Goal: Task Accomplishment & Management: Manage account settings

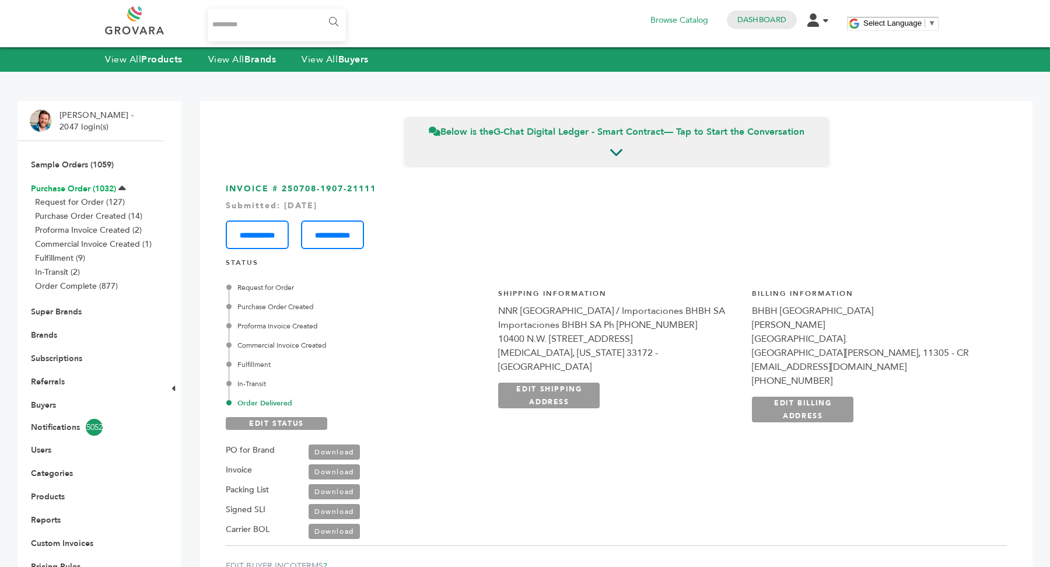
scroll to position [2520, 0]
click at [80, 187] on link "Purchase Order (1032)" at bounding box center [73, 188] width 85 height 11
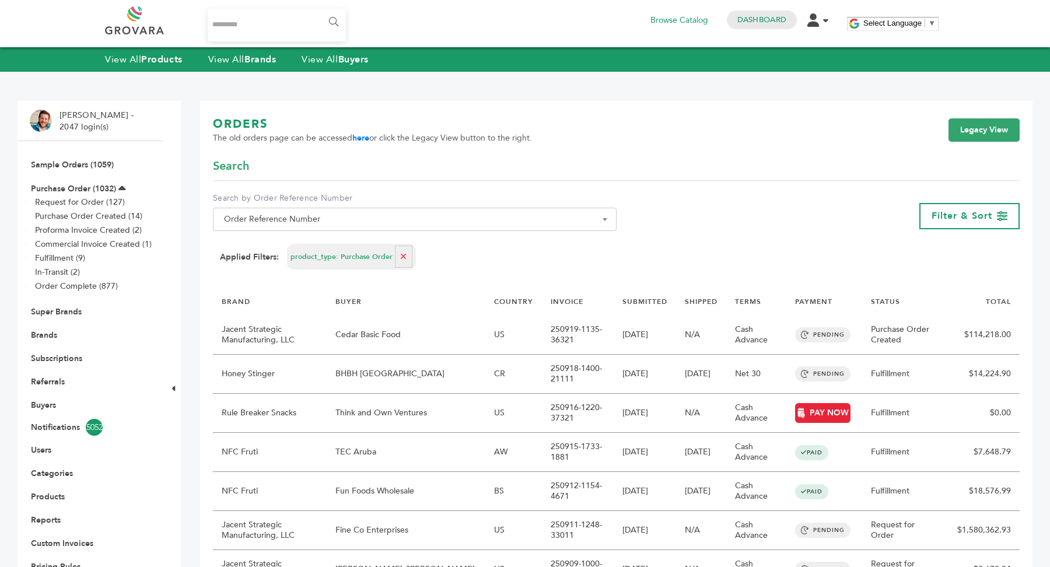
click at [313, 216] on span "Order Reference Number" at bounding box center [414, 219] width 391 height 16
click at [958, 139] on link "Legacy View" at bounding box center [984, 129] width 71 height 23
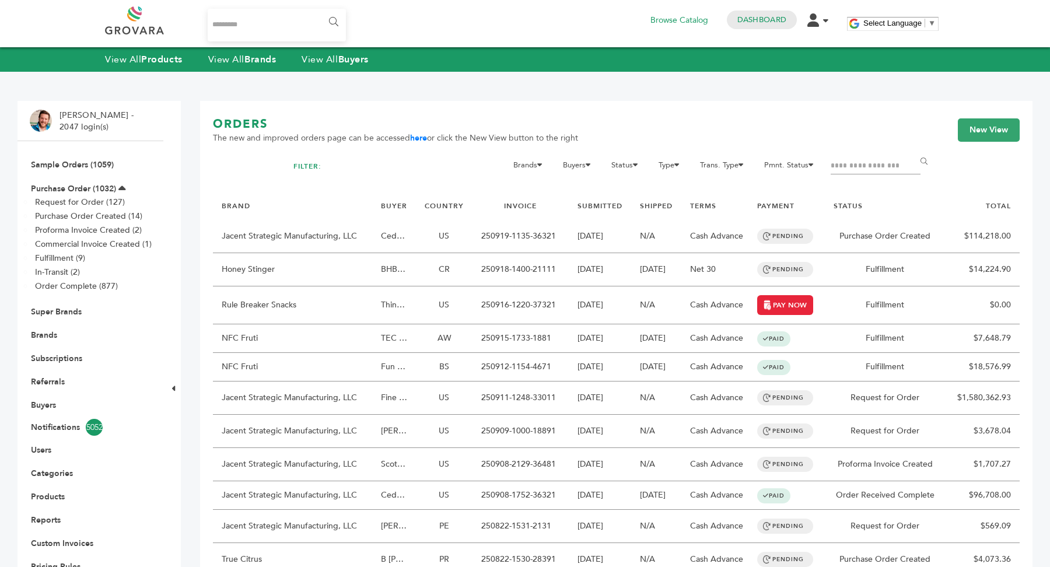
click at [848, 176] on div at bounding box center [876, 171] width 90 height 26
click at [856, 168] on input "Filter by keywords" at bounding box center [876, 166] width 90 height 16
type input "****"
click at [913, 150] on input "******" at bounding box center [926, 161] width 26 height 23
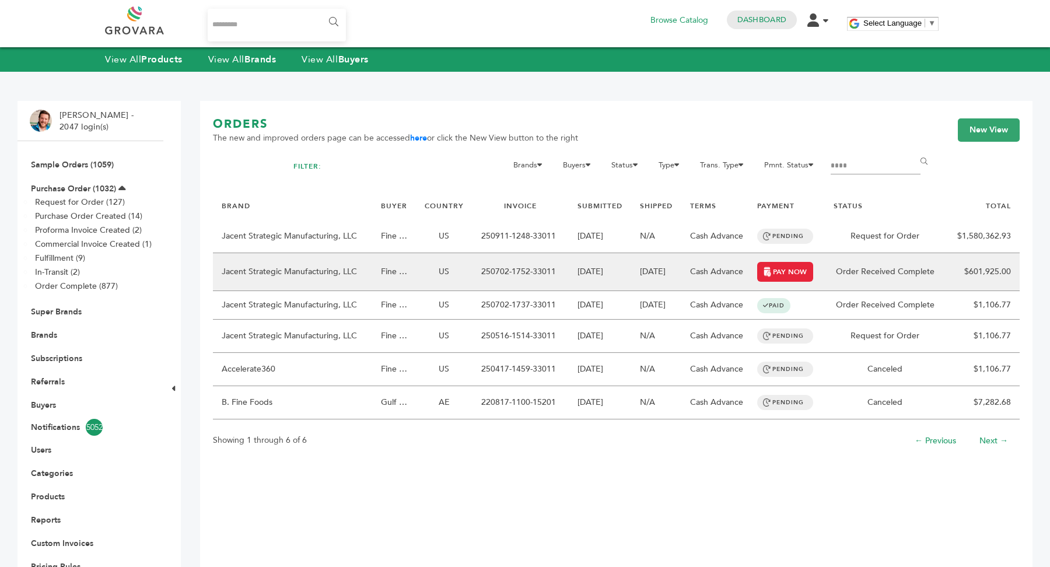
click at [600, 264] on td "07/02/2025" at bounding box center [600, 272] width 62 height 38
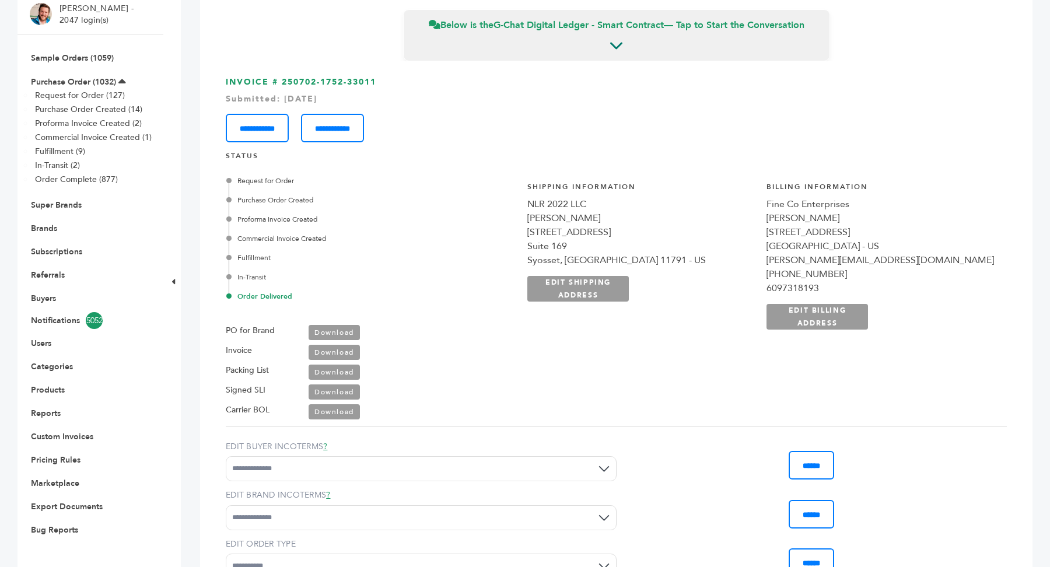
scroll to position [110, 0]
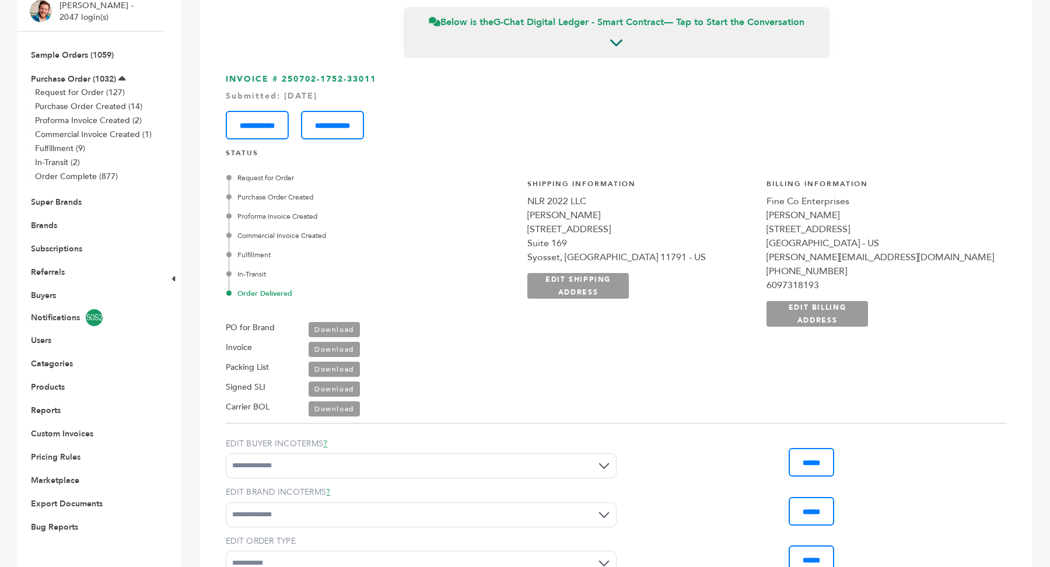
click at [331, 347] on link "Download" at bounding box center [334, 349] width 51 height 15
click at [69, 435] on link "Custom Invoices" at bounding box center [62, 433] width 62 height 11
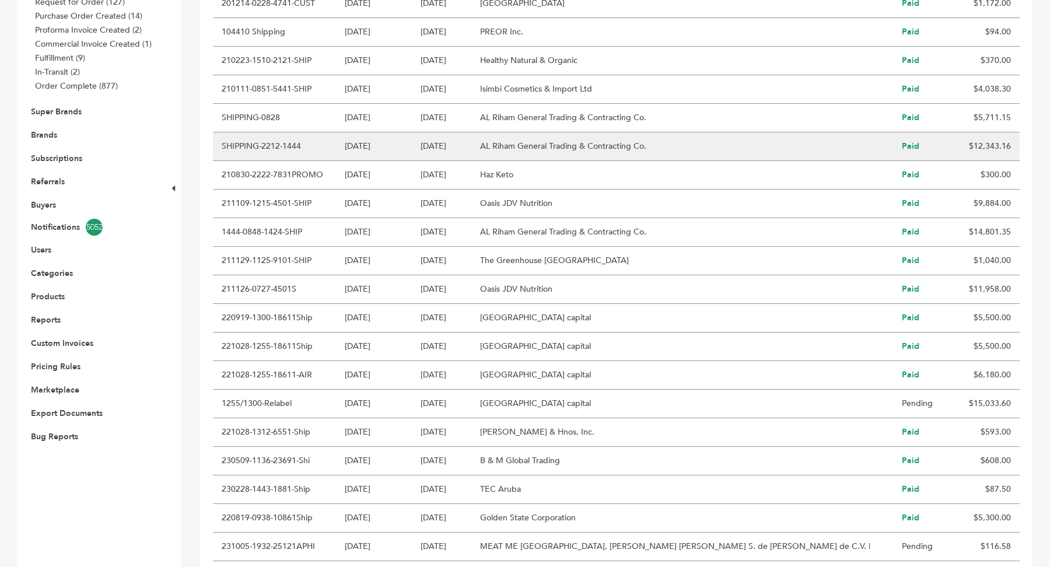
scroll to position [403, 0]
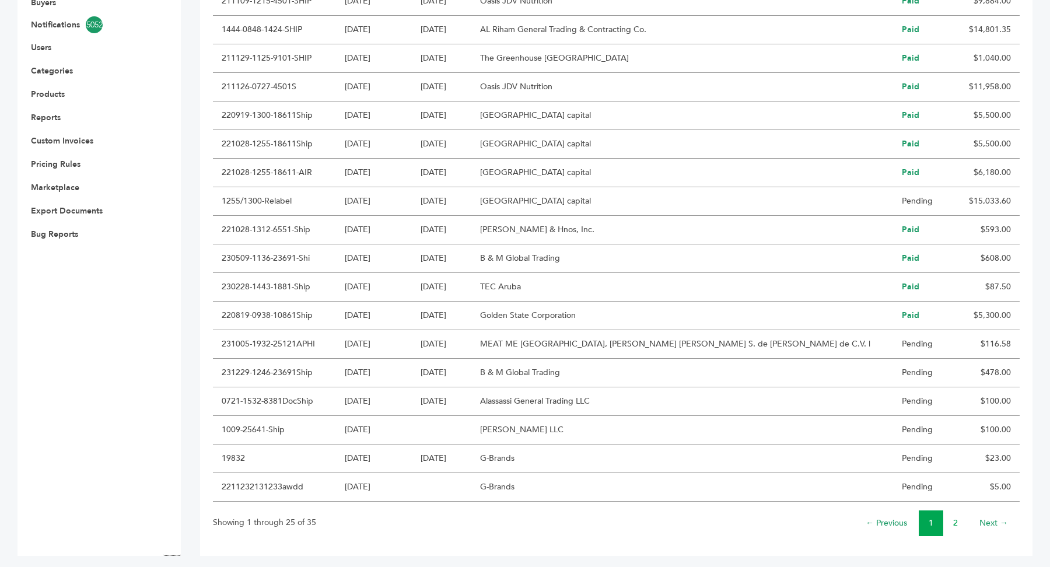
click at [955, 518] on link "2" at bounding box center [956, 523] width 5 height 11
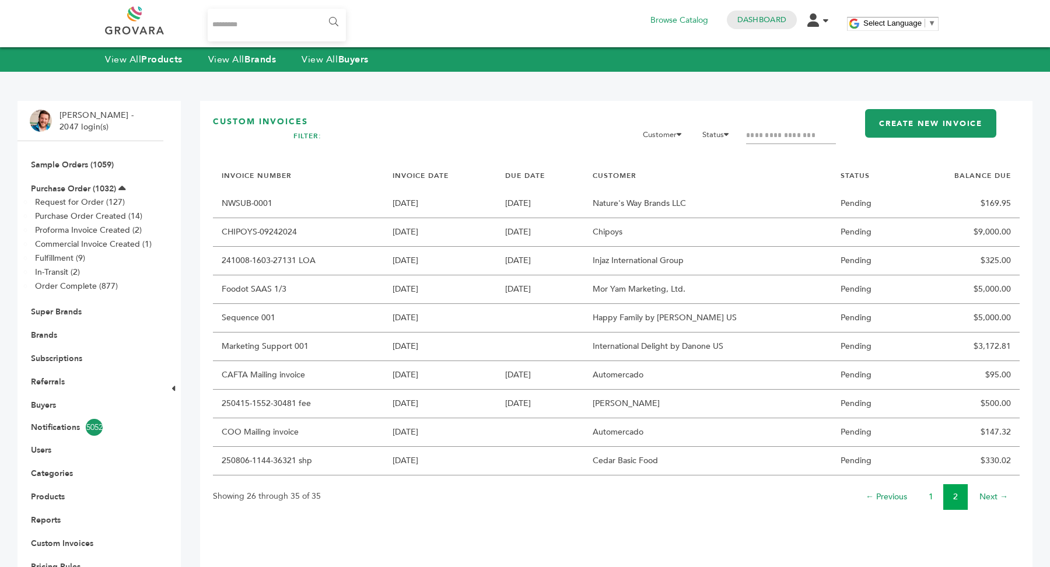
click at [931, 494] on link "1" at bounding box center [931, 496] width 5 height 11
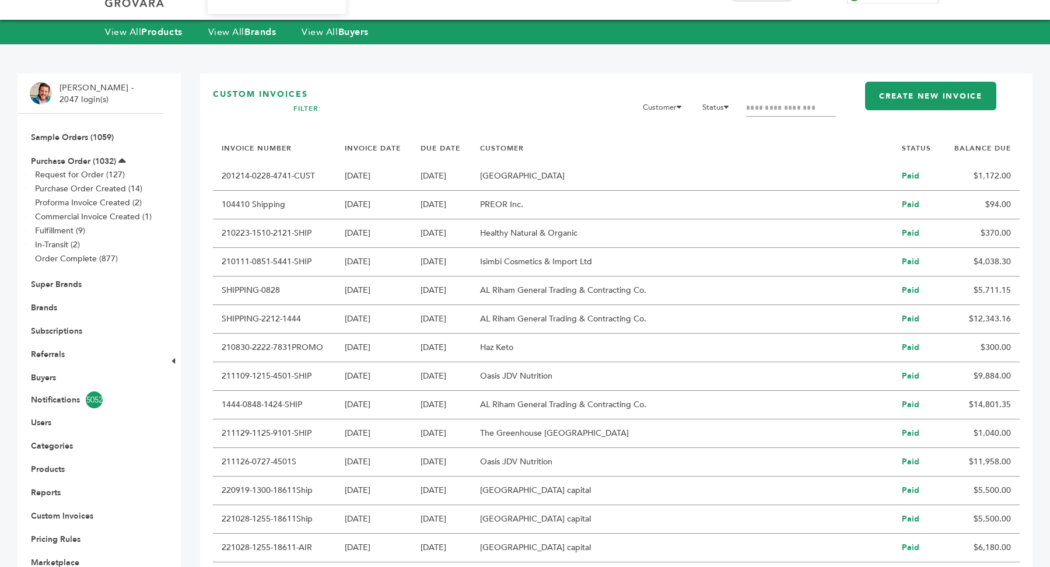
scroll to position [24, 0]
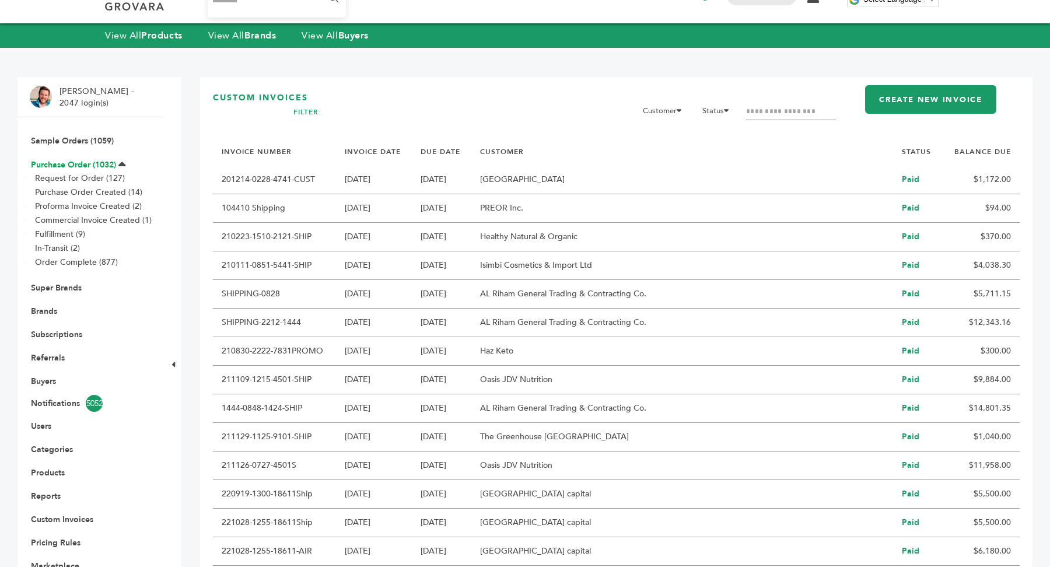
click at [72, 163] on link "Purchase Order (1032)" at bounding box center [73, 164] width 85 height 11
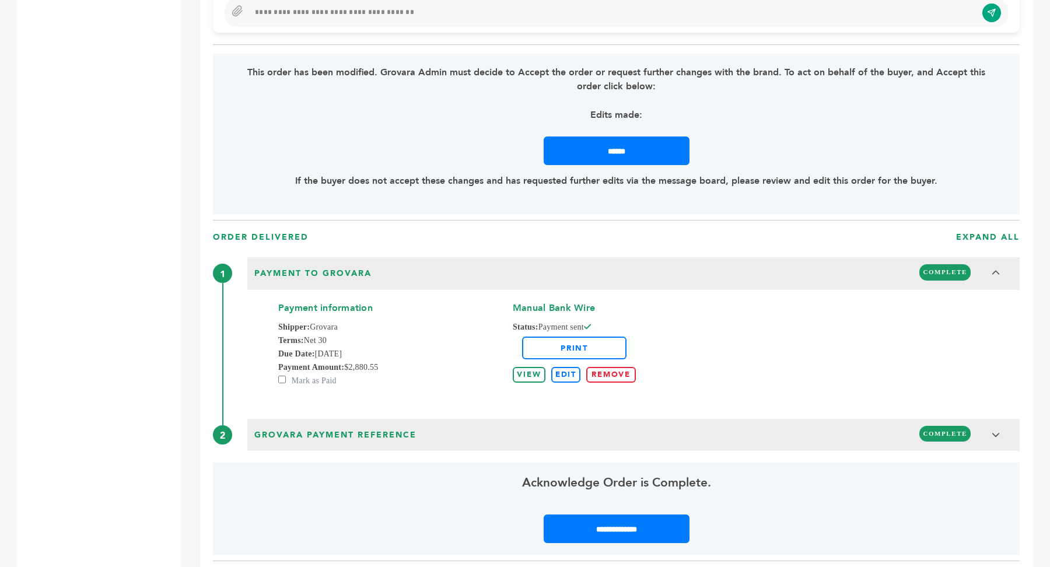
scroll to position [148, 0]
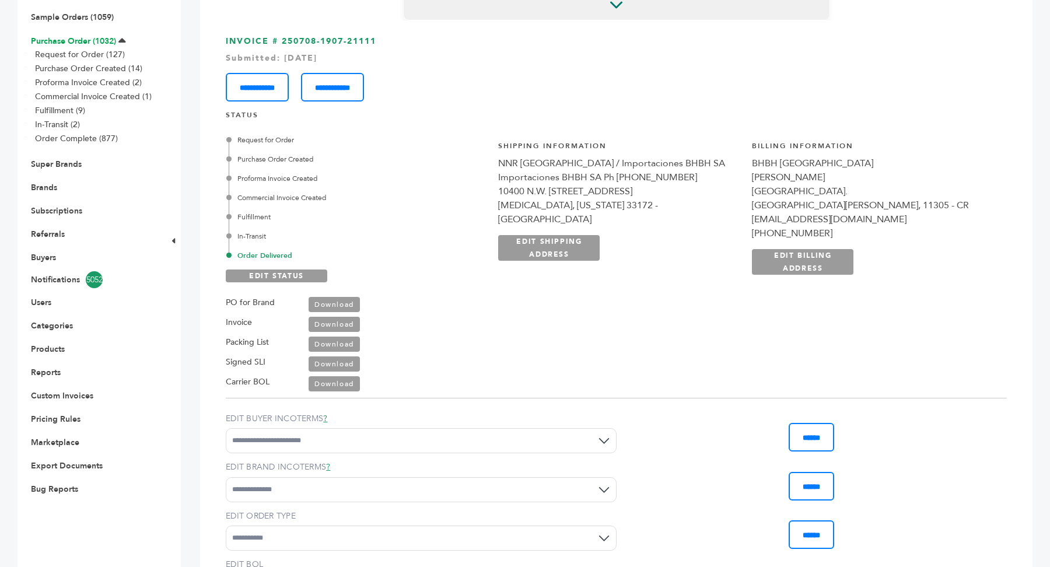
click at [86, 39] on link "Purchase Order (1032)" at bounding box center [73, 41] width 85 height 11
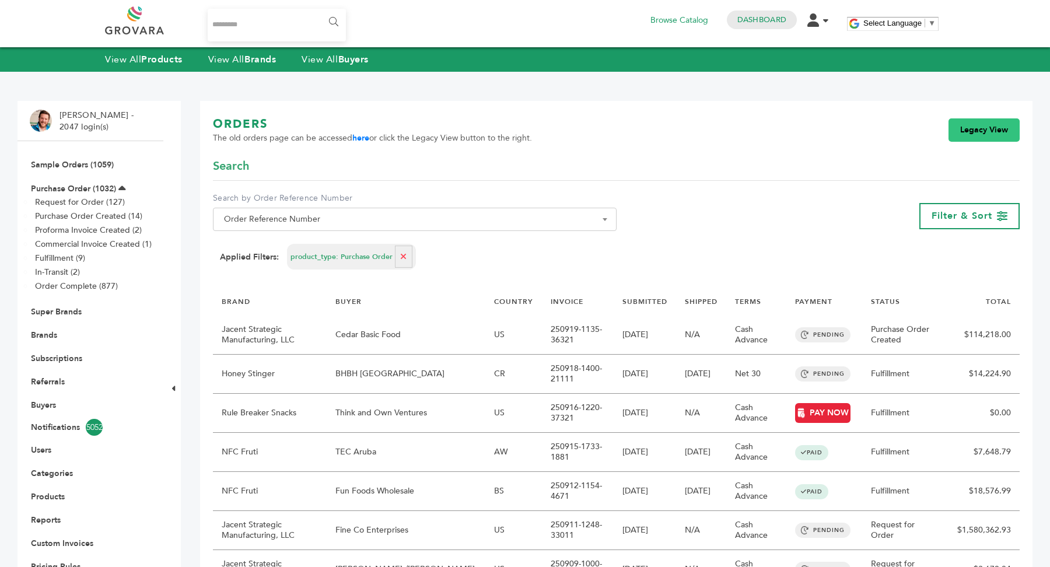
click at [987, 135] on link "Legacy View" at bounding box center [984, 129] width 71 height 23
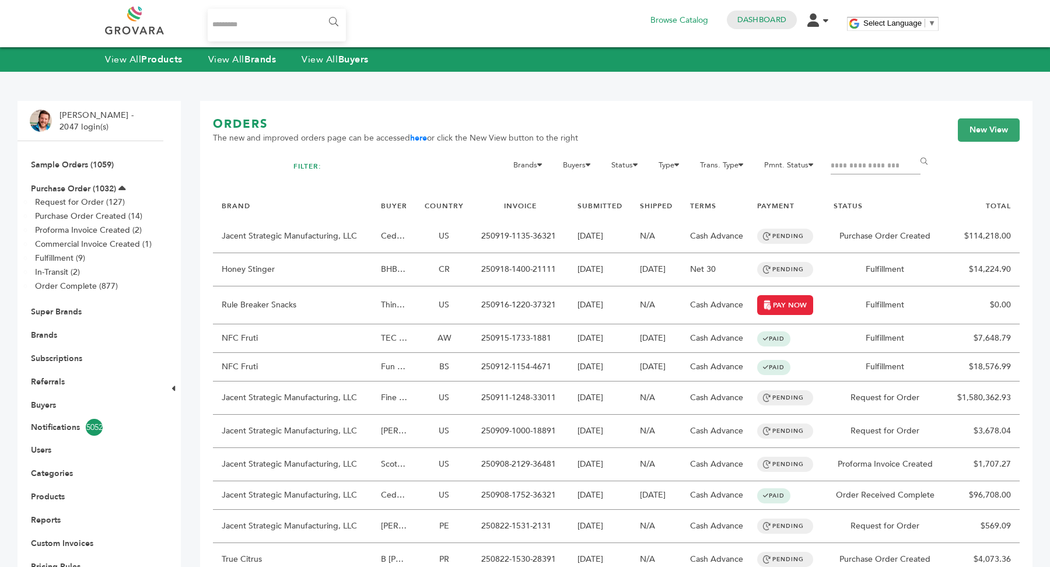
click at [885, 163] on input "Filter by keywords" at bounding box center [876, 166] width 90 height 16
type input "****"
click at [913, 150] on input "******" at bounding box center [926, 161] width 26 height 23
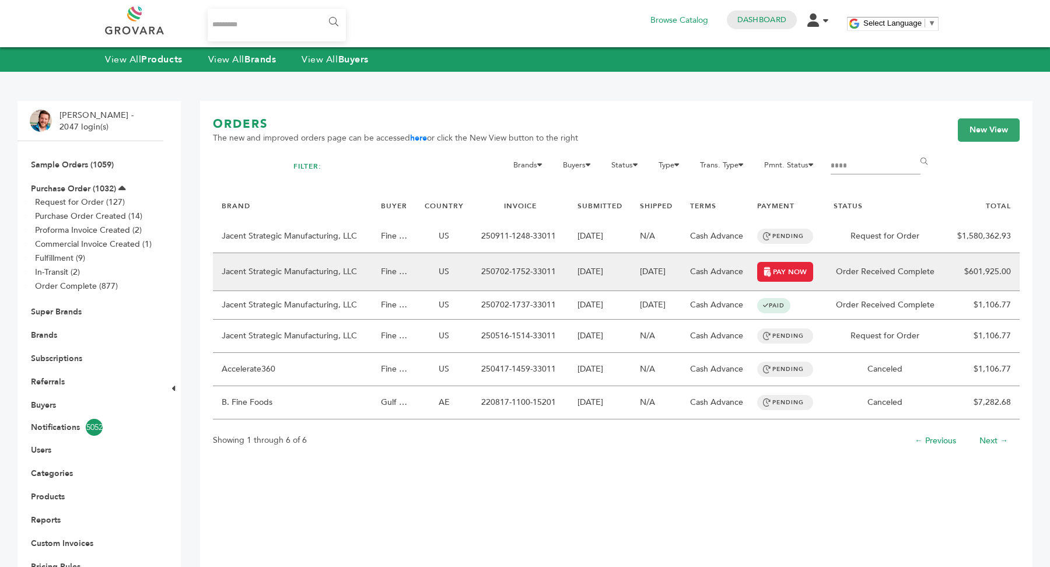
click at [659, 281] on td "[DATE]" at bounding box center [656, 272] width 50 height 38
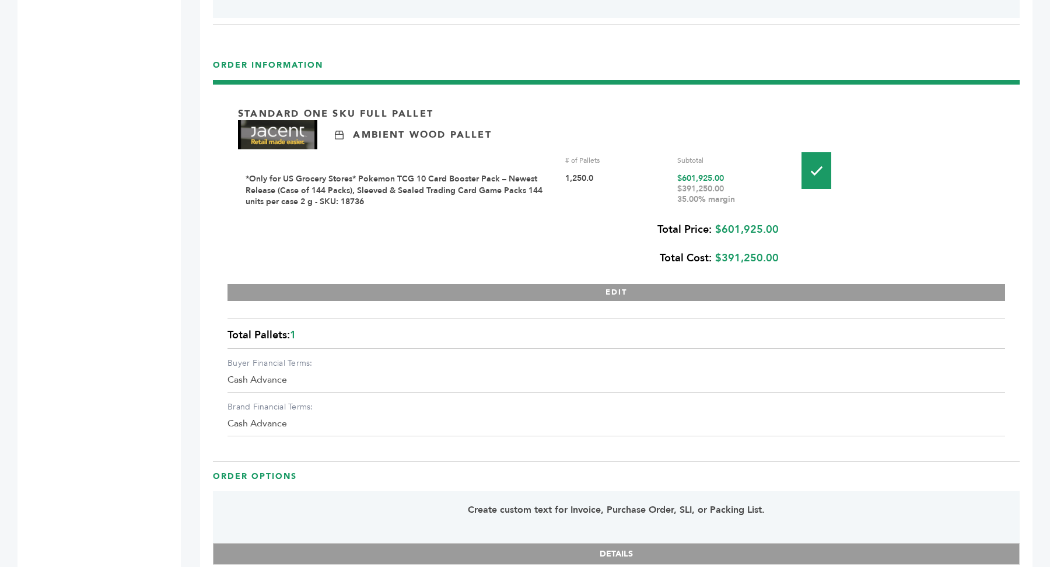
scroll to position [1727, 0]
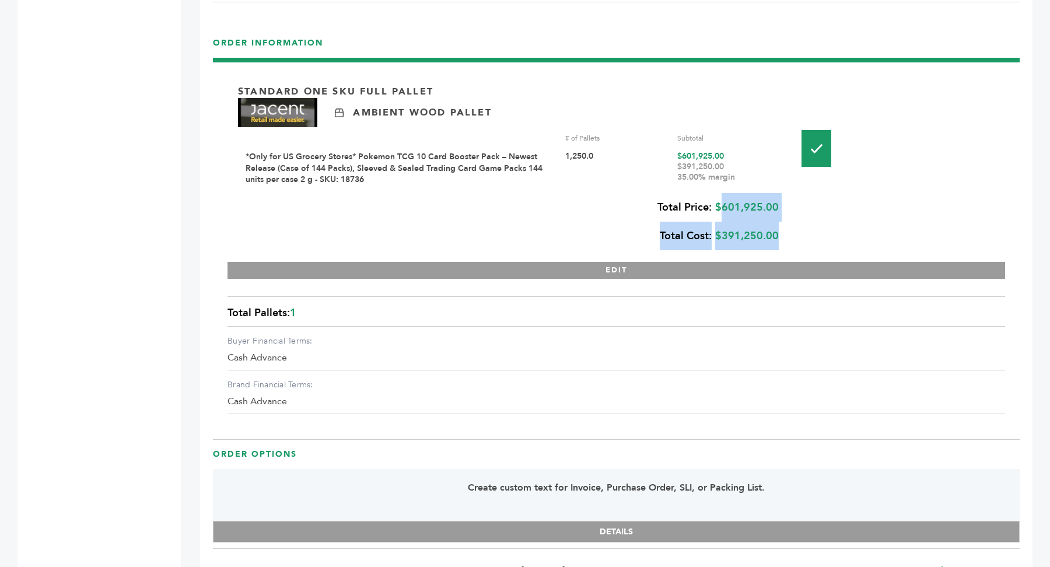
drag, startPoint x: 716, startPoint y: 204, endPoint x: 779, endPoint y: 204, distance: 63.0
click at [779, 204] on div "Standard One Sku Full Pallet Ambient Wood Pallet # of Pallets Subtotal *Only fo…" at bounding box center [617, 176] width 778 height 206
drag, startPoint x: 719, startPoint y: 204, endPoint x: 779, endPoint y: 203, distance: 59.5
click at [779, 203] on div "Total Price: $601,925.00 Total Cost: $391,250.00" at bounding box center [508, 221] width 541 height 57
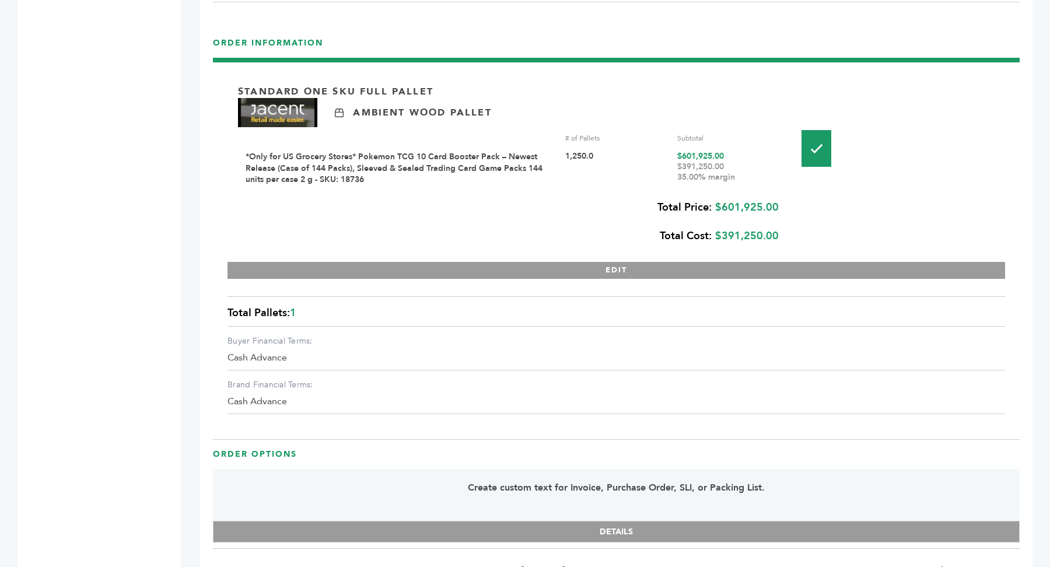
copy div "$601,925.00"
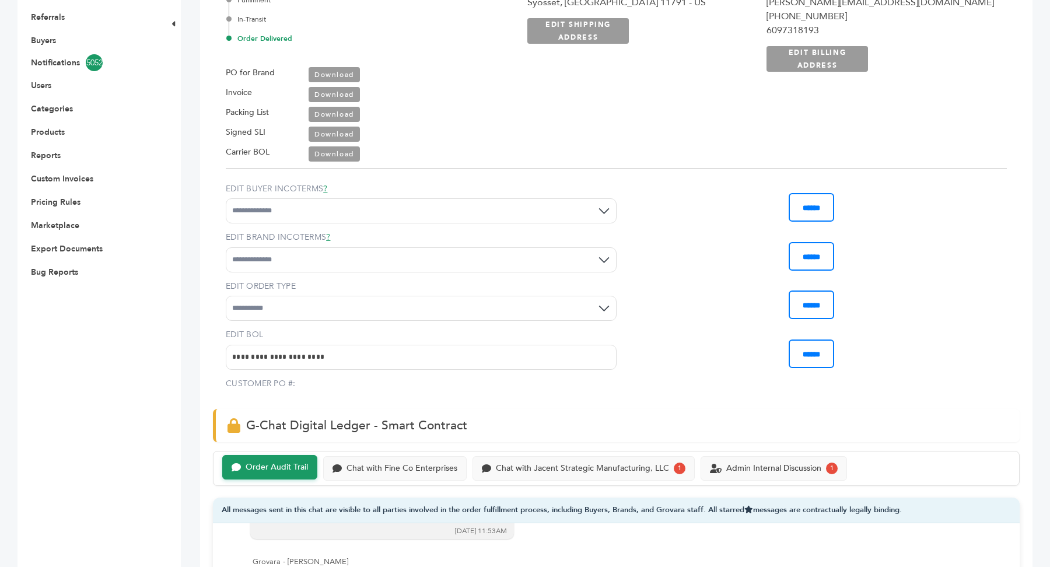
scroll to position [0, 0]
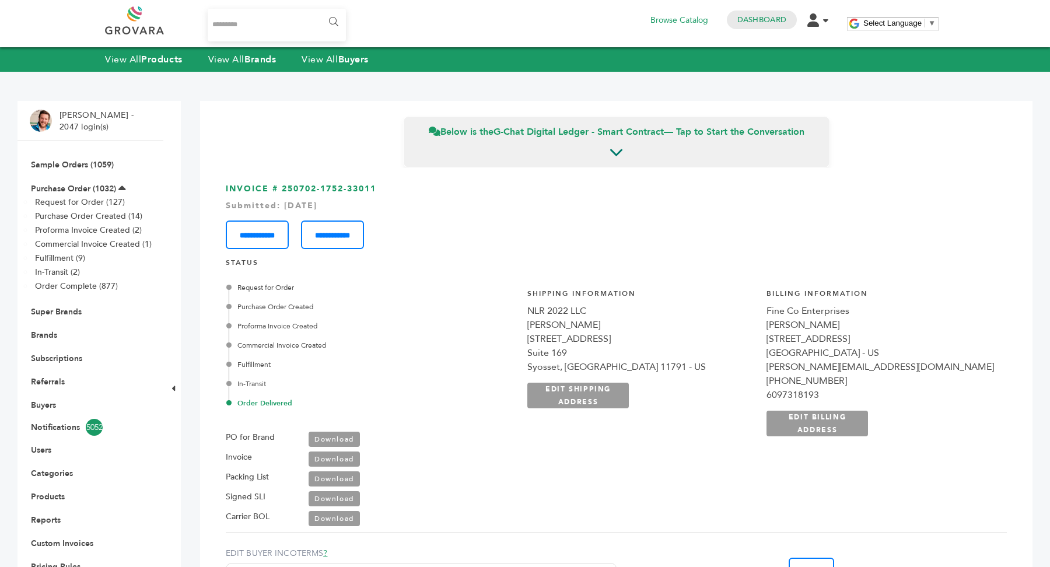
drag, startPoint x: 282, startPoint y: 188, endPoint x: 410, endPoint y: 190, distance: 128.4
click at [410, 190] on h3 "**********" at bounding box center [616, 216] width 781 height 66
copy h3 "250702-1752-33011"
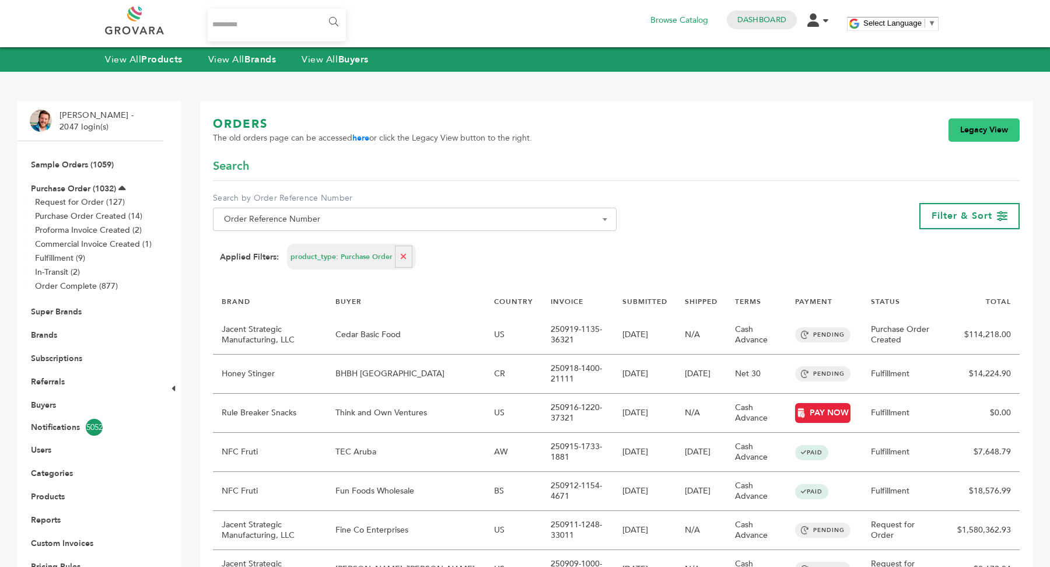
click at [984, 141] on link "Legacy View" at bounding box center [984, 129] width 71 height 23
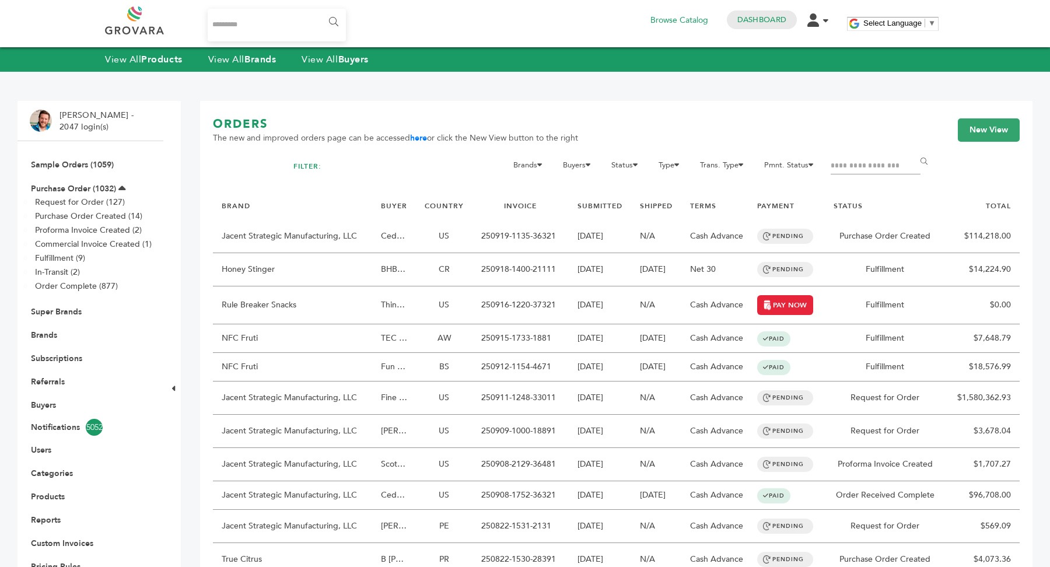
click at [883, 163] on input "Filter by keywords" at bounding box center [876, 166] width 90 height 16
click at [973, 139] on link "New View" at bounding box center [989, 129] width 62 height 23
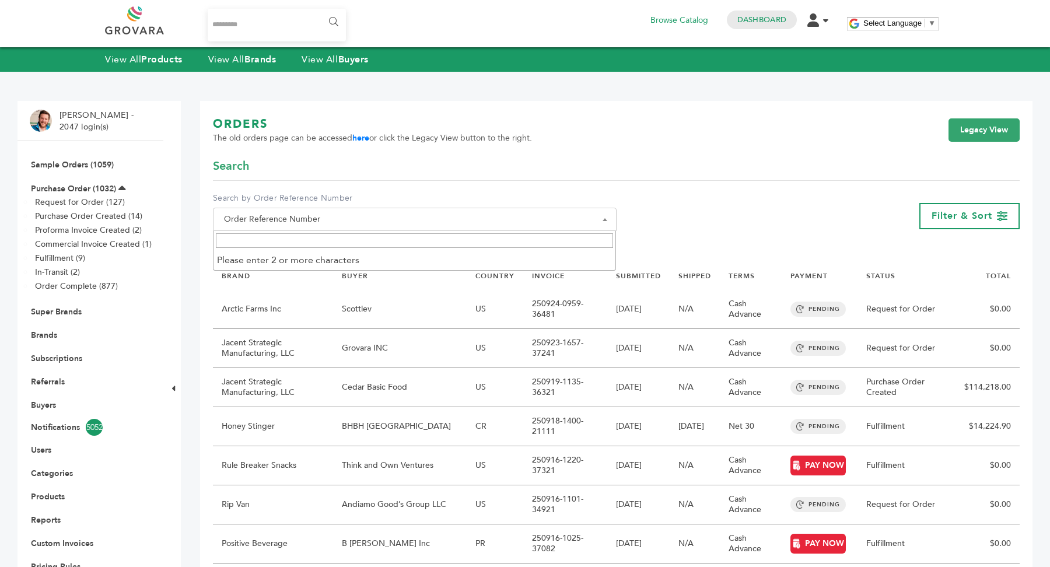
click at [315, 218] on span "Order Reference Number" at bounding box center [414, 219] width 391 height 16
click at [303, 247] on input "Search" at bounding box center [415, 240] width 398 height 15
paste input "**********"
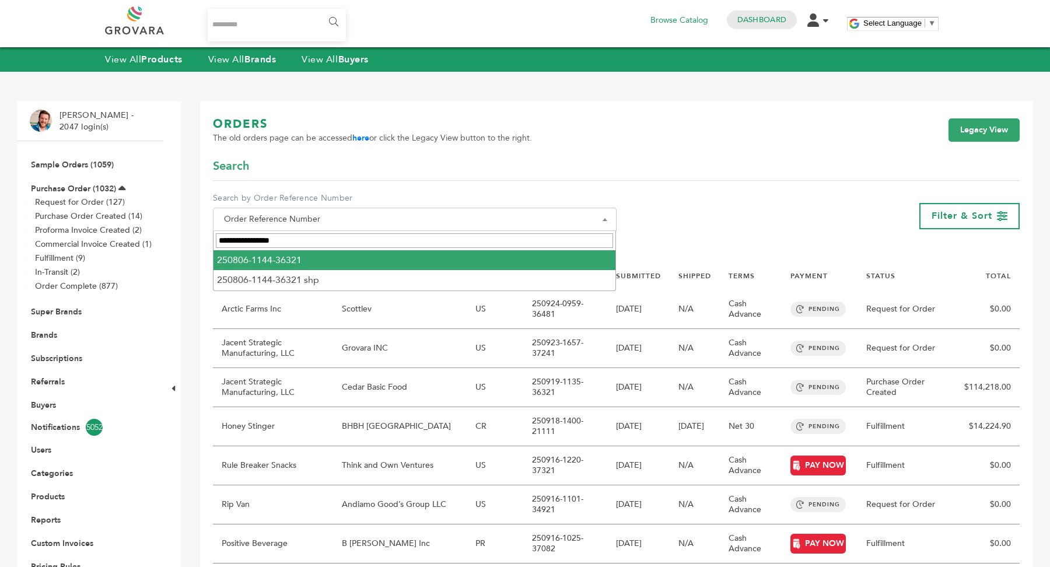
type input "**********"
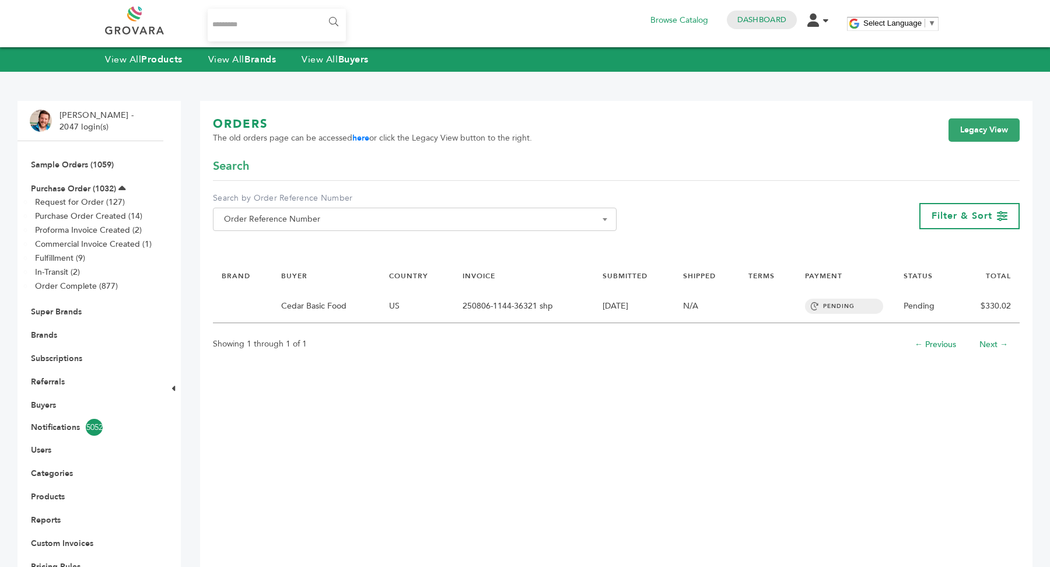
click at [338, 219] on span "Order Reference Number" at bounding box center [414, 219] width 391 height 16
click at [329, 236] on input "Search" at bounding box center [415, 240] width 398 height 15
paste input "**********"
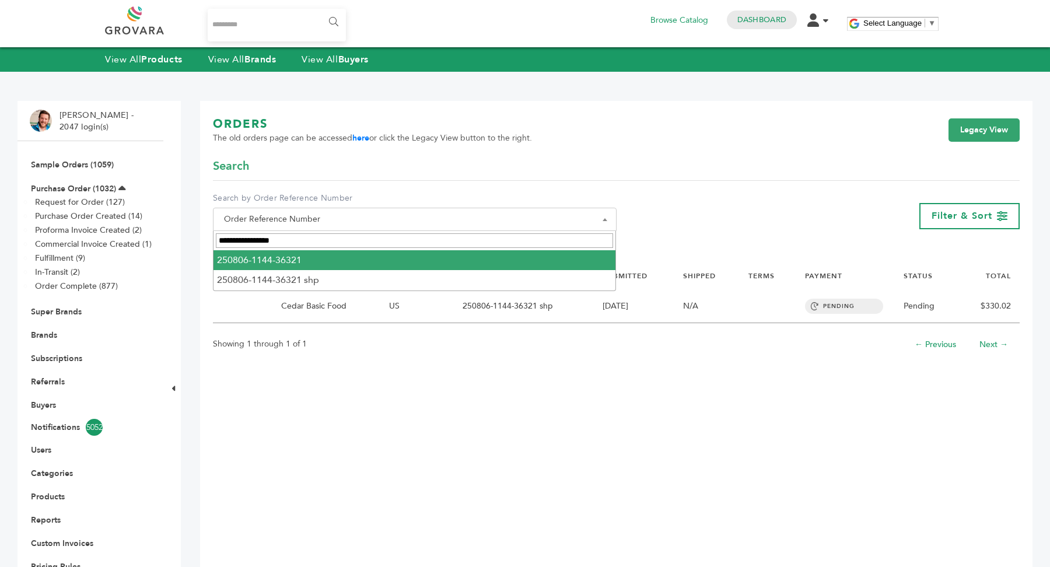
type input "**********"
select select "**********"
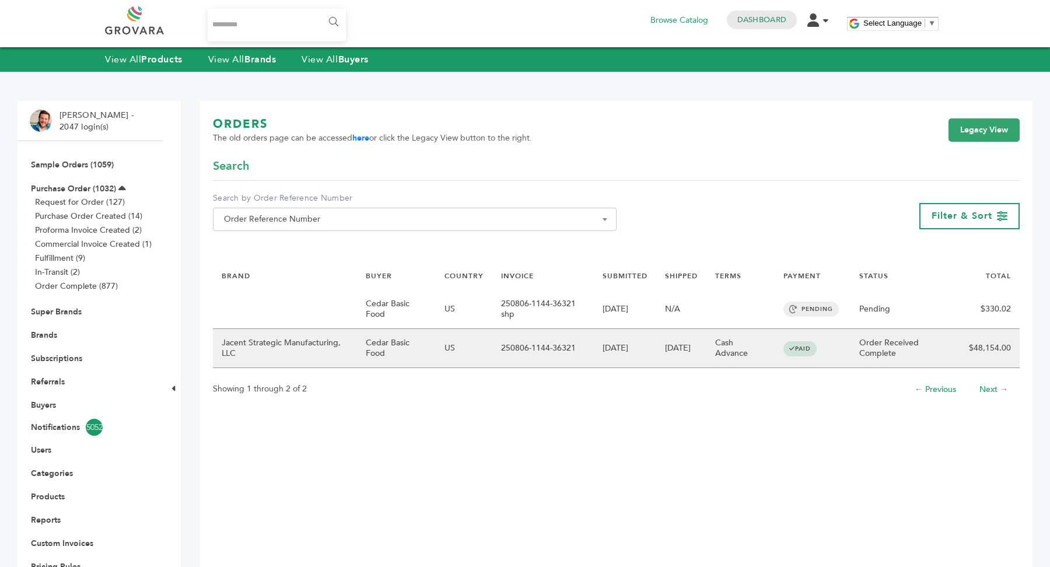
click at [583, 350] on td "250806-1144-36321" at bounding box center [544, 348] width 102 height 39
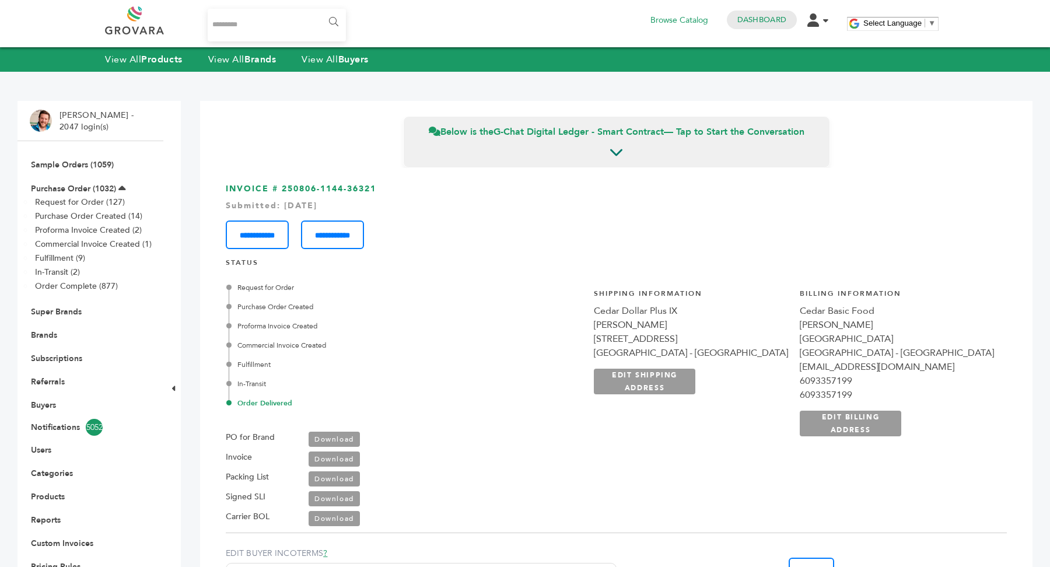
click at [351, 438] on link "Download" at bounding box center [334, 439] width 51 height 15
click at [329, 456] on link "Download" at bounding box center [334, 459] width 51 height 15
click at [81, 185] on link "Purchase Order (1032)" at bounding box center [73, 188] width 85 height 11
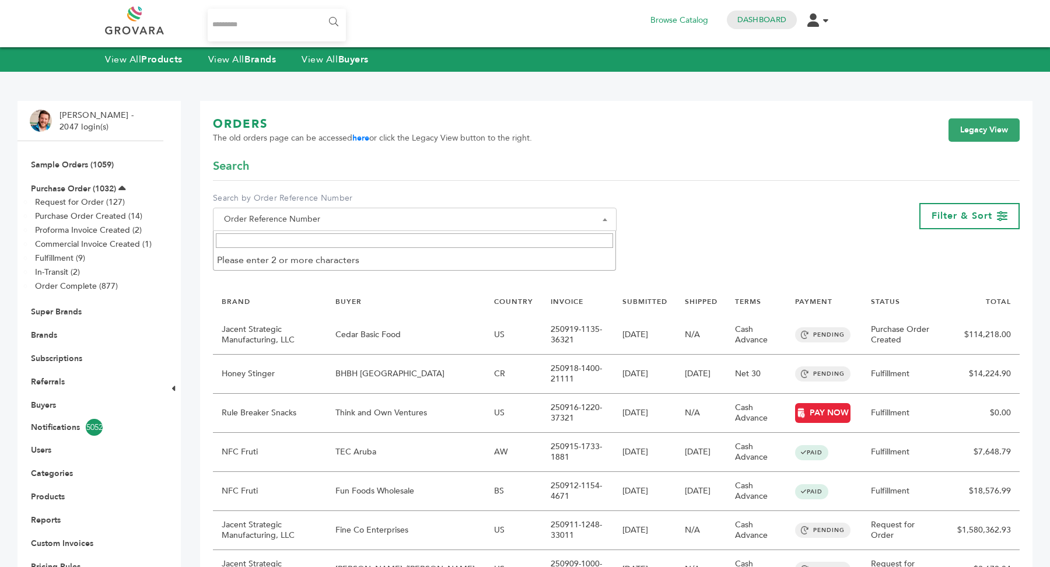
click at [384, 227] on span "Order Reference Number" at bounding box center [414, 219] width 391 height 16
click at [328, 250] on span at bounding box center [415, 240] width 403 height 19
click at [337, 246] on input "Search" at bounding box center [415, 240] width 398 height 15
paste input "**********"
type input "**********"
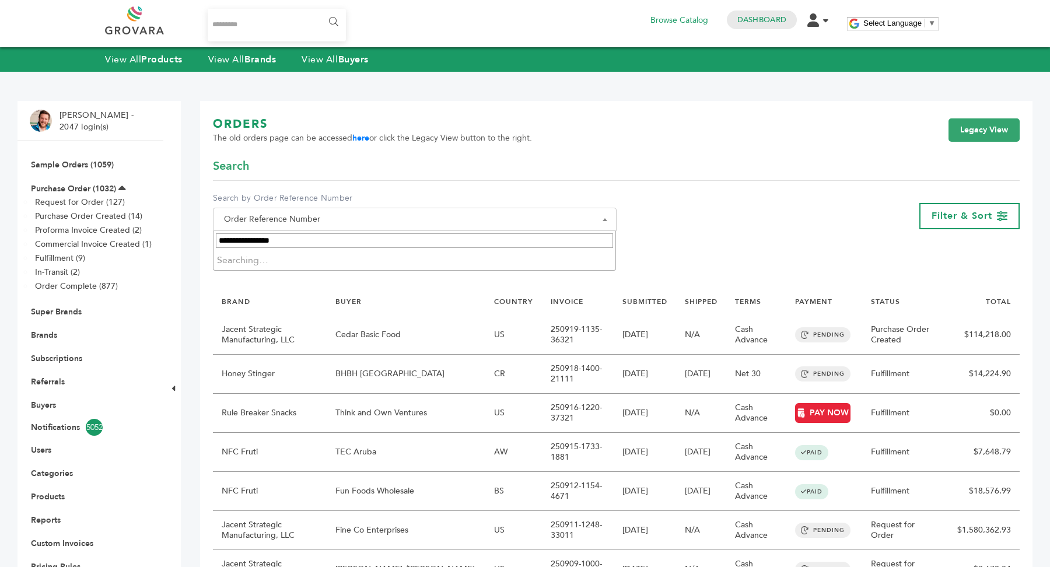
select select
select select "**********"
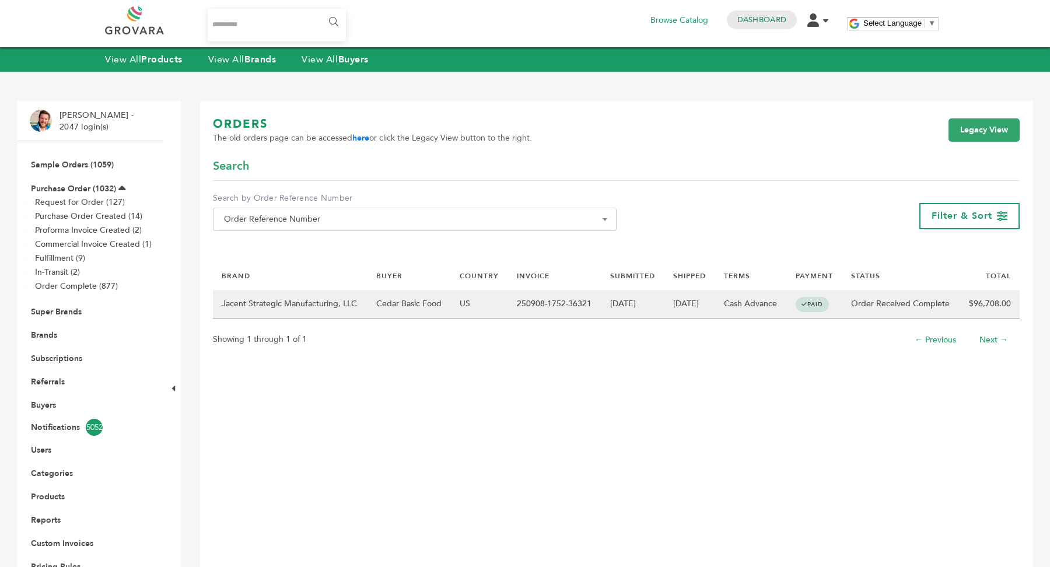
click at [456, 306] on td "US" at bounding box center [479, 304] width 57 height 29
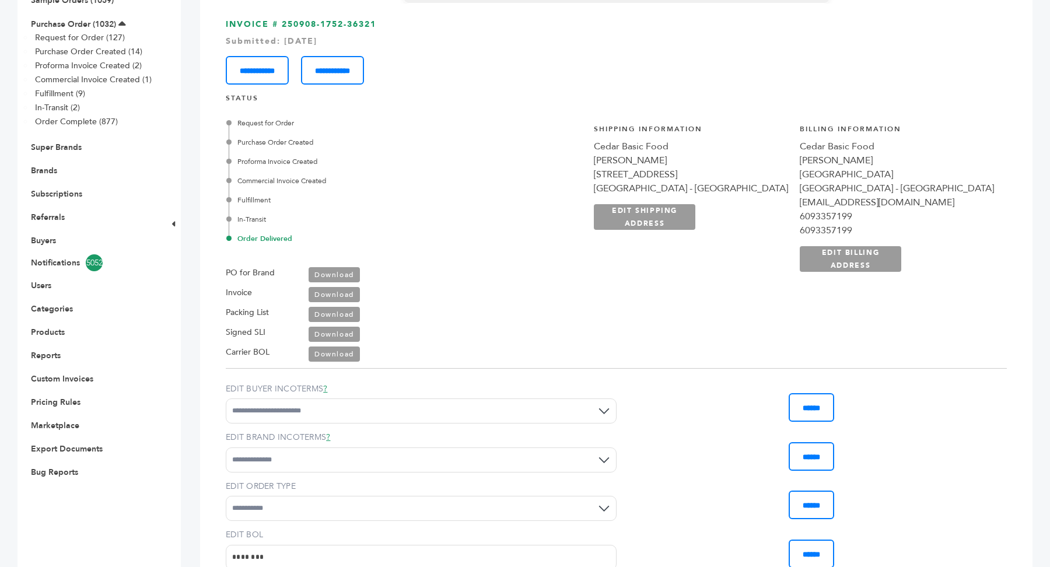
scroll to position [176, 0]
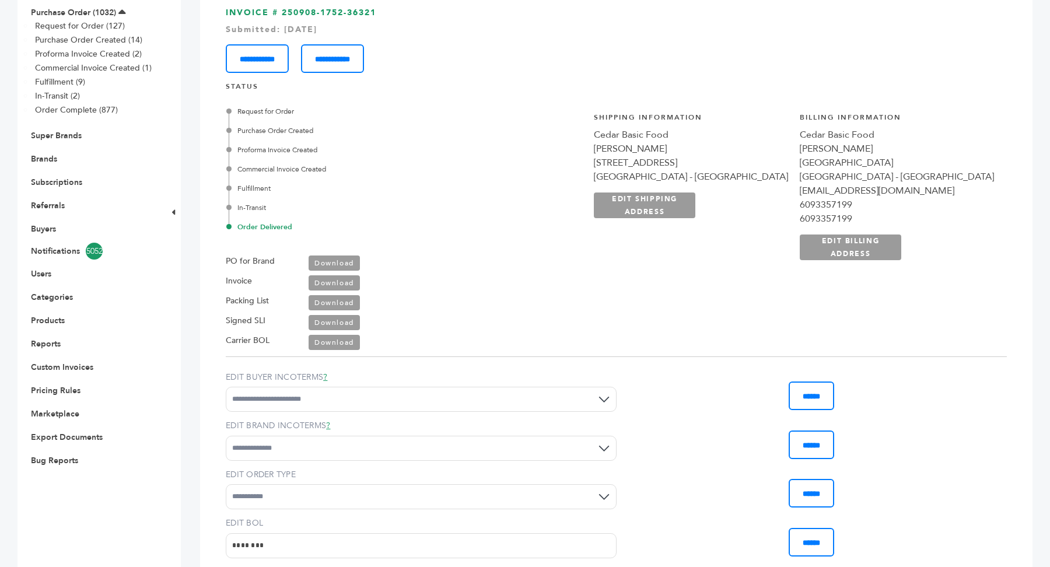
click at [343, 258] on link "Download" at bounding box center [334, 263] width 51 height 15
click at [342, 282] on link "Download" at bounding box center [334, 282] width 51 height 15
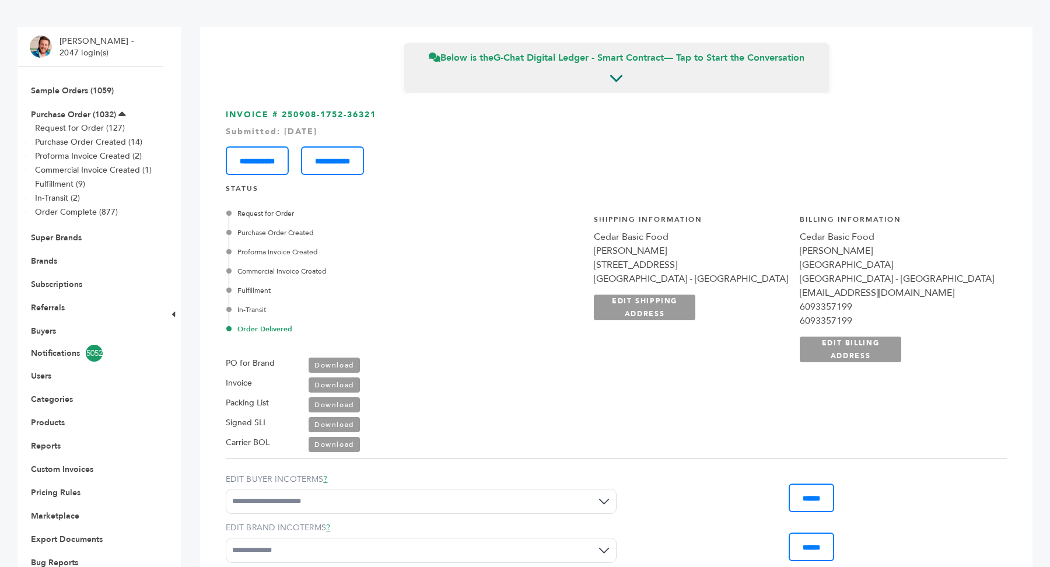
scroll to position [0, 0]
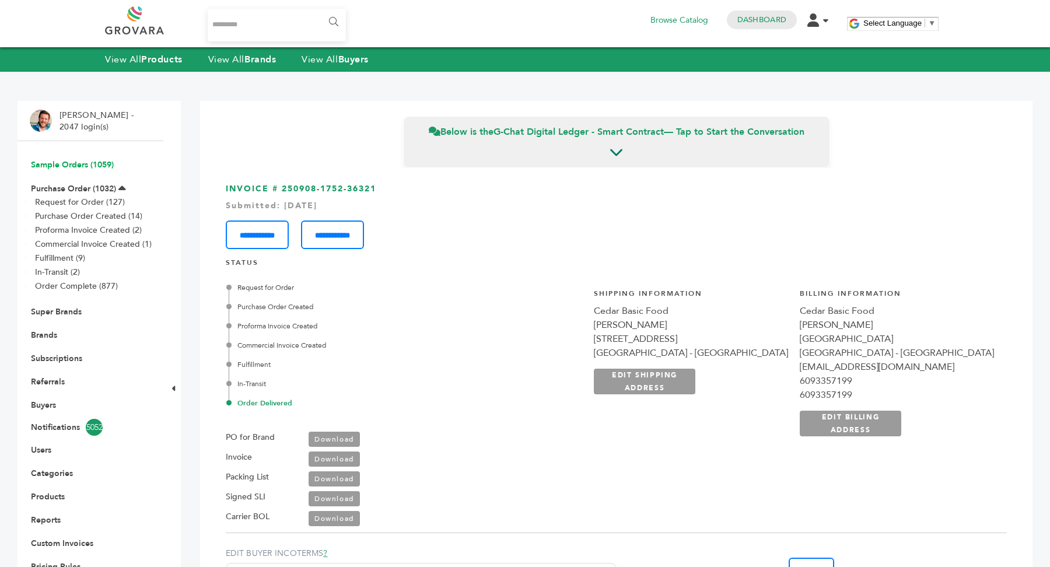
click at [76, 169] on link "Sample Orders (1059)" at bounding box center [72, 164] width 83 height 11
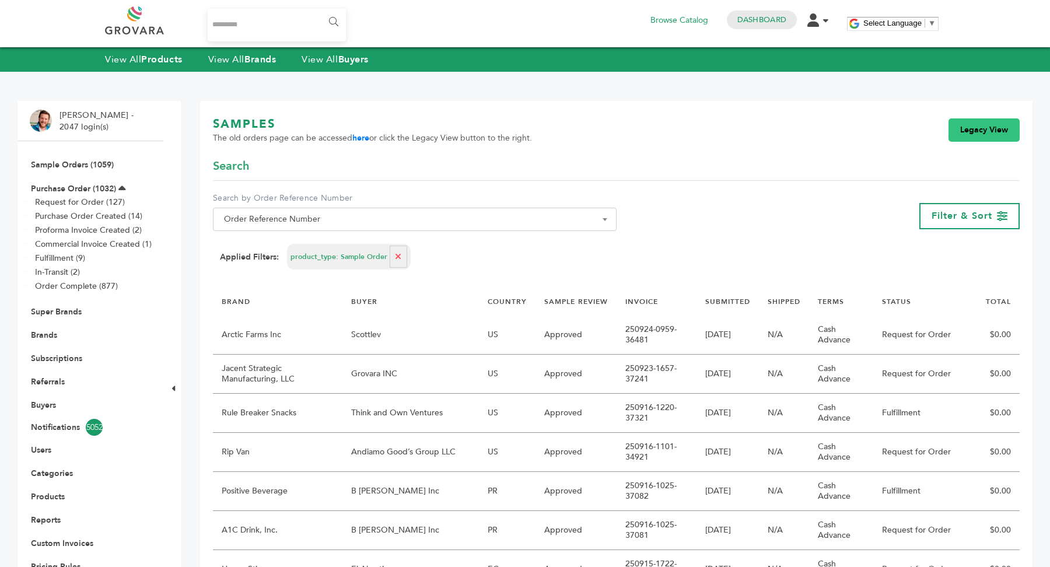
click at [992, 128] on link "Legacy View" at bounding box center [984, 129] width 71 height 23
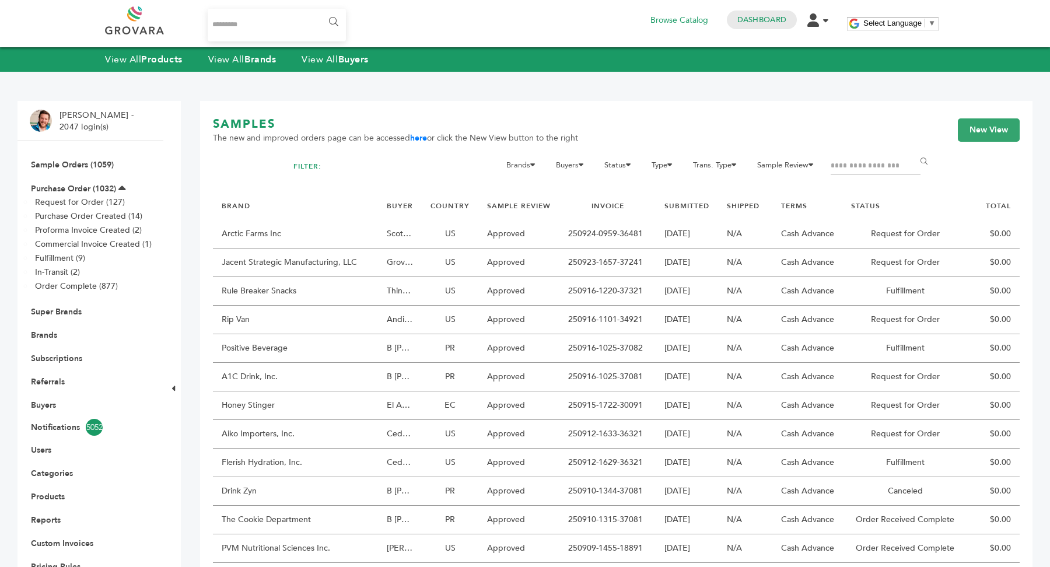
click at [863, 169] on input "Filter by keywords" at bounding box center [876, 166] width 90 height 16
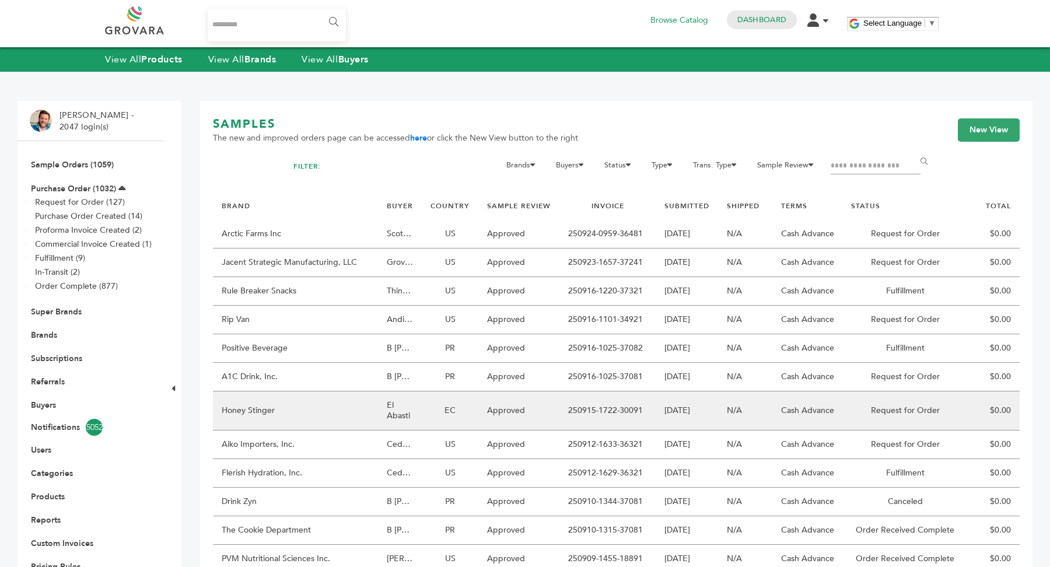
click at [386, 413] on td "El Abasti" at bounding box center [400, 411] width 44 height 39
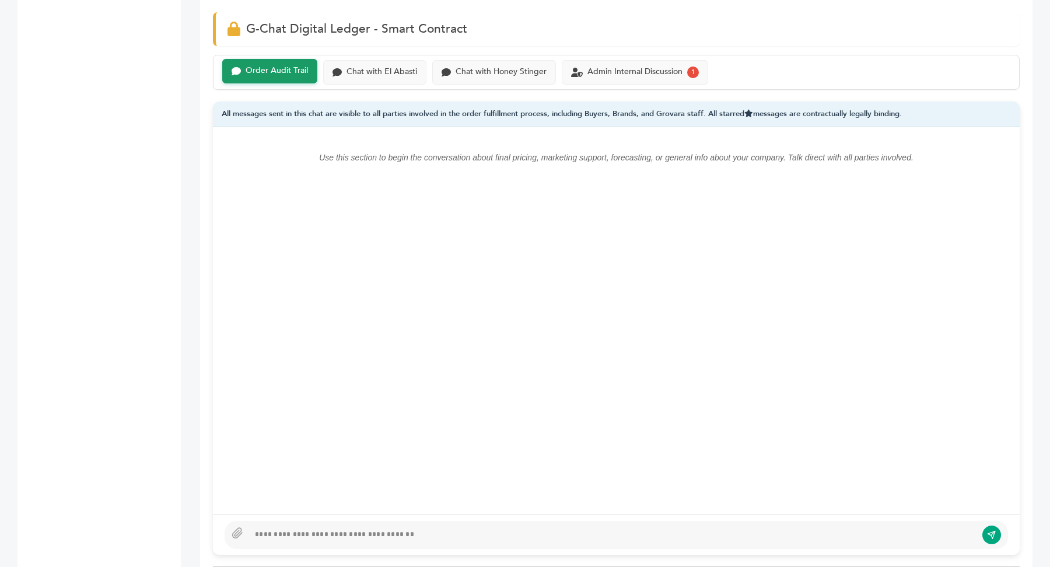
scroll to position [822, 0]
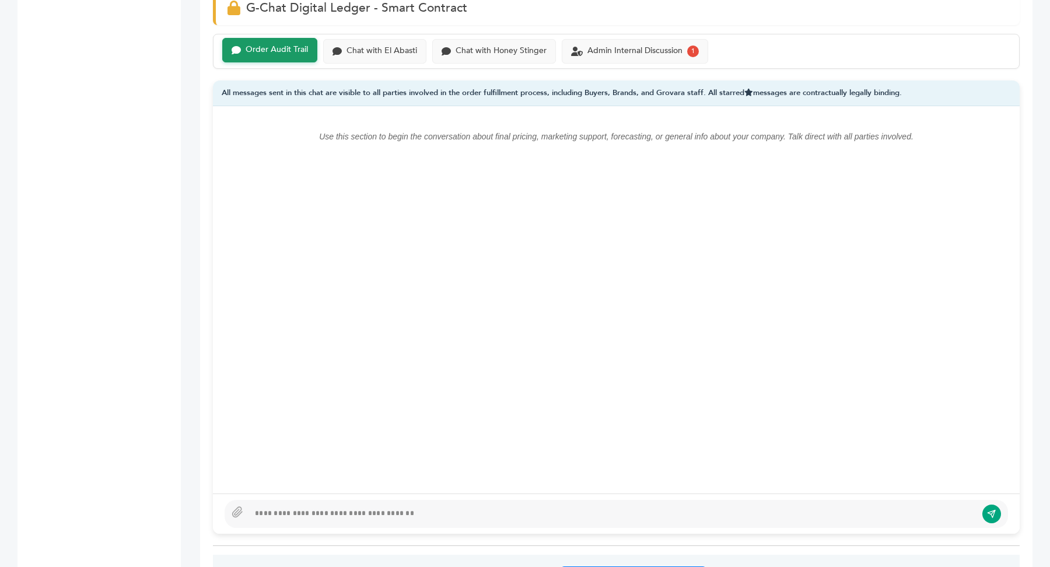
click at [449, 512] on div at bounding box center [613, 514] width 728 height 14
click at [238, 512] on icon at bounding box center [237, 512] width 9 height 10
click at [0, 0] on input "file" at bounding box center [0, 0] width 0 height 0
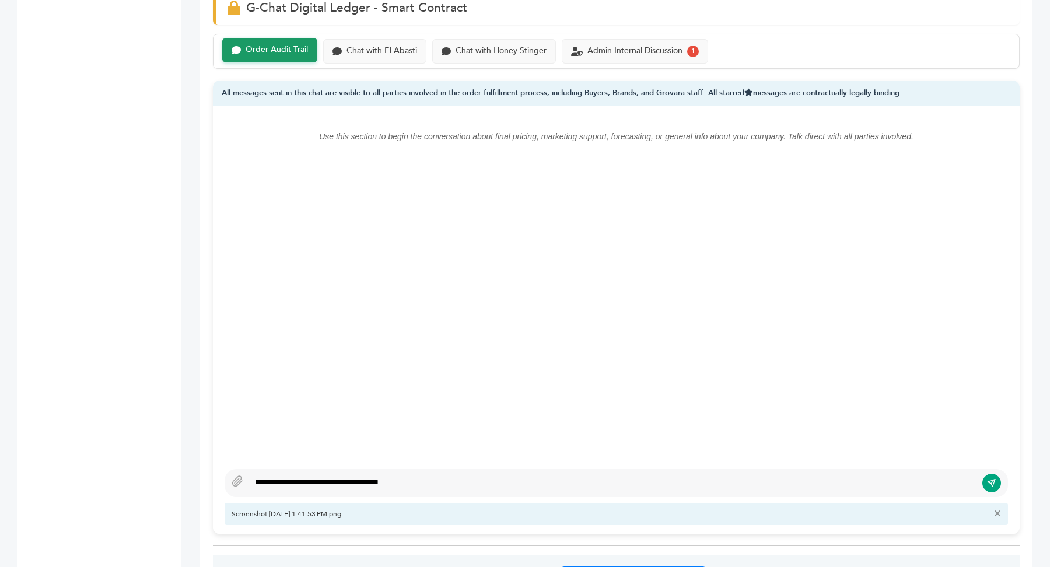
click at [431, 476] on div "**********" at bounding box center [613, 483] width 728 height 14
click at [375, 50] on div "Chat with El Abasti" at bounding box center [382, 50] width 71 height 10
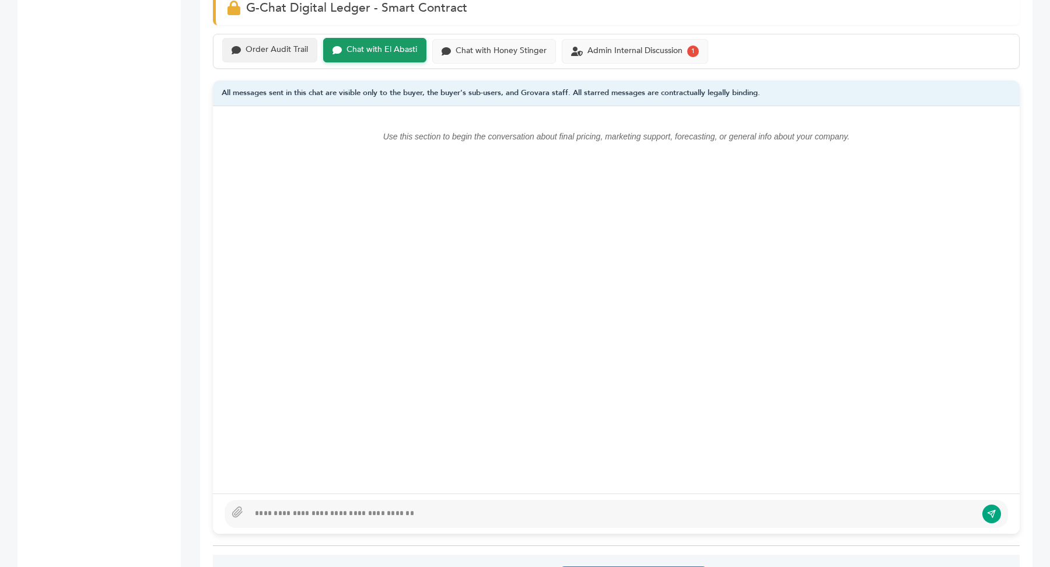
click at [250, 45] on div "Order Audit Trail" at bounding box center [277, 50] width 62 height 10
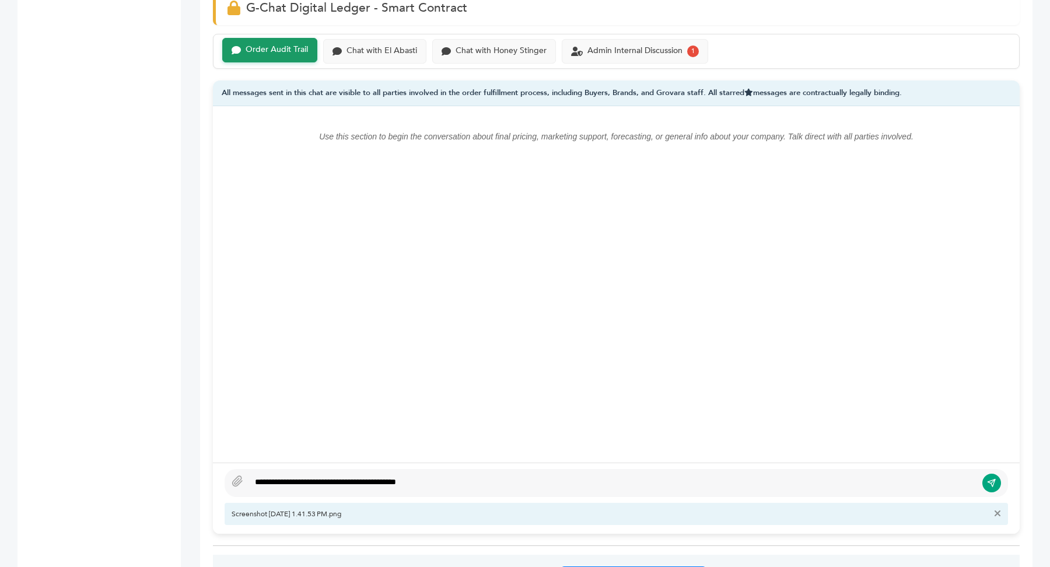
click at [479, 477] on div "**********" at bounding box center [613, 483] width 728 height 14
click at [466, 479] on div "**********" at bounding box center [613, 483] width 728 height 14
click at [647, 485] on div "**********" at bounding box center [613, 483] width 728 height 14
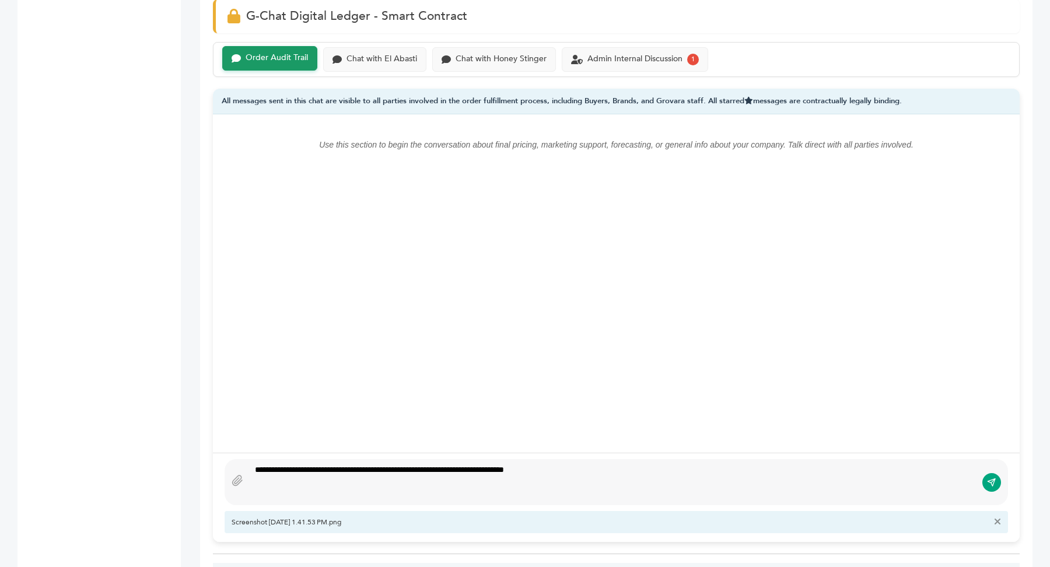
scroll to position [801, 0]
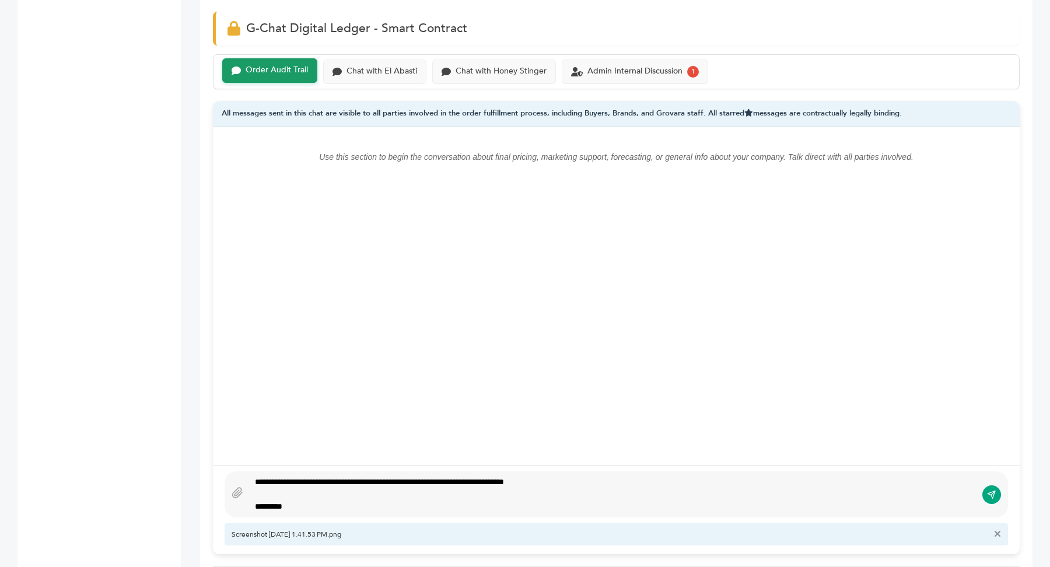
type textarea "**********"
click at [993, 491] on icon "submit" at bounding box center [994, 493] width 4 height 4
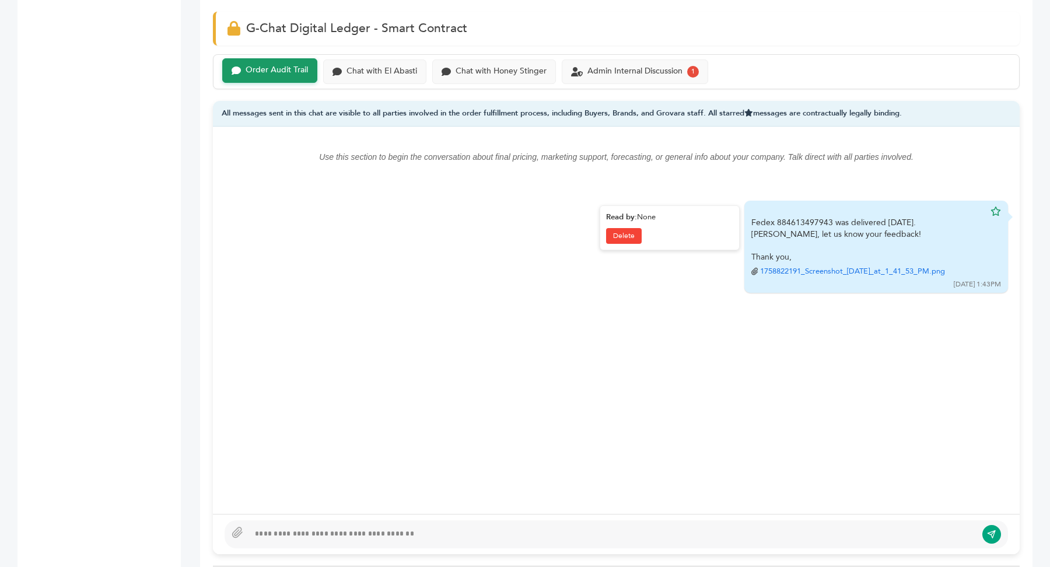
click at [846, 266] on link "1758822191_Screenshot_2025-09-25_at_1_41_53_PM.png" at bounding box center [852, 271] width 185 height 11
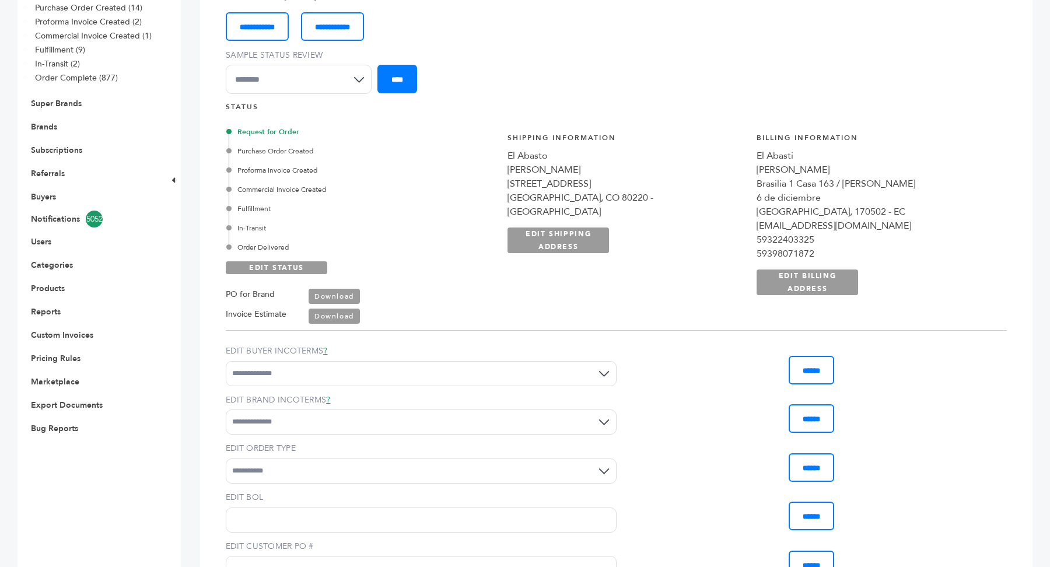
scroll to position [0, 0]
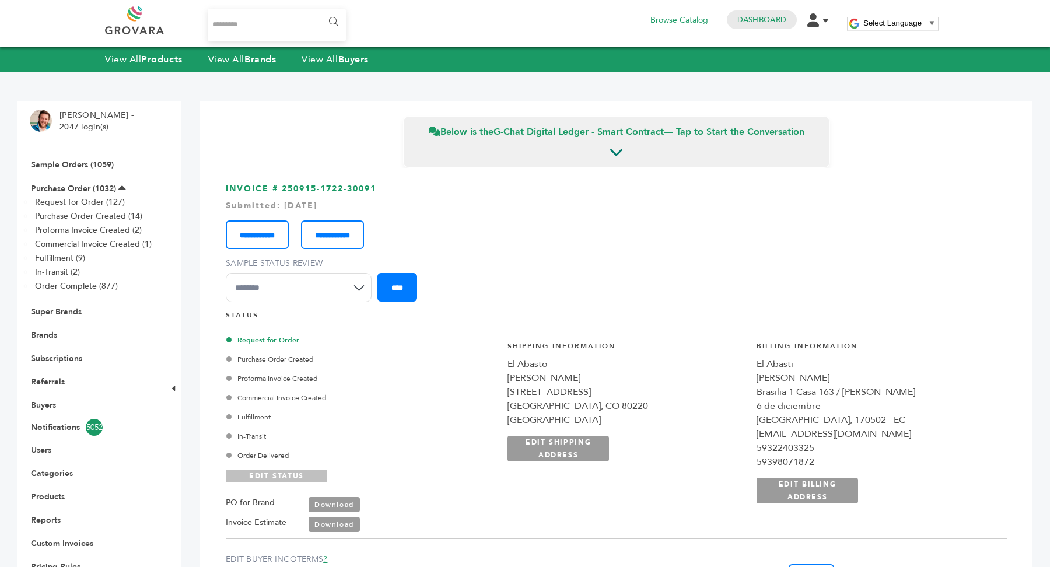
click at [282, 472] on link "EDIT STATUS" at bounding box center [277, 476] width 102 height 13
click at [257, 455] on div "Order Delivered" at bounding box center [362, 456] width 266 height 11
click at [295, 473] on link "SAVE STATUS" at bounding box center [277, 476] width 102 height 13
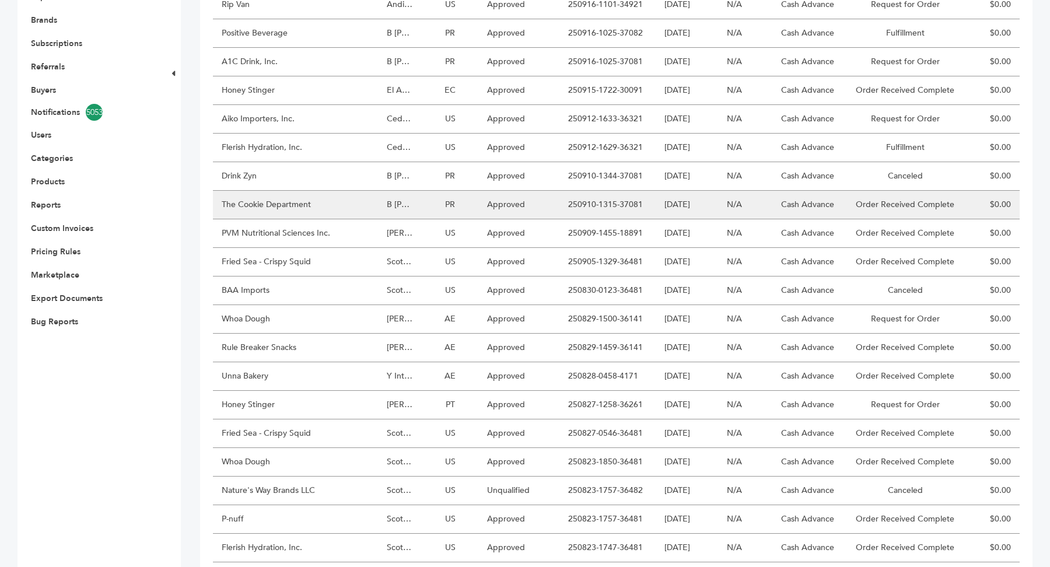
scroll to position [312, 0]
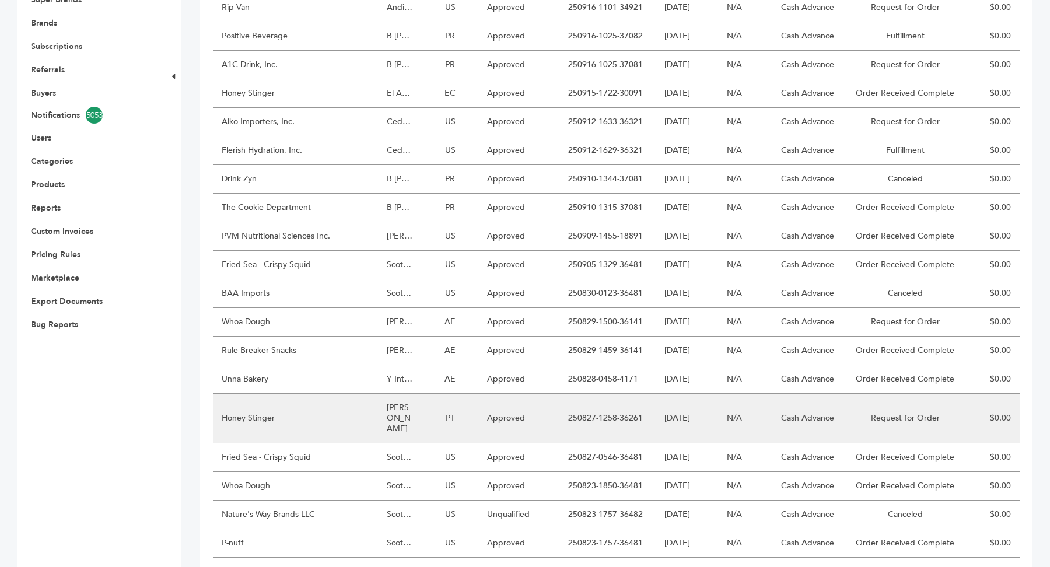
click at [379, 426] on td "[PERSON_NAME]" at bounding box center [400, 419] width 44 height 50
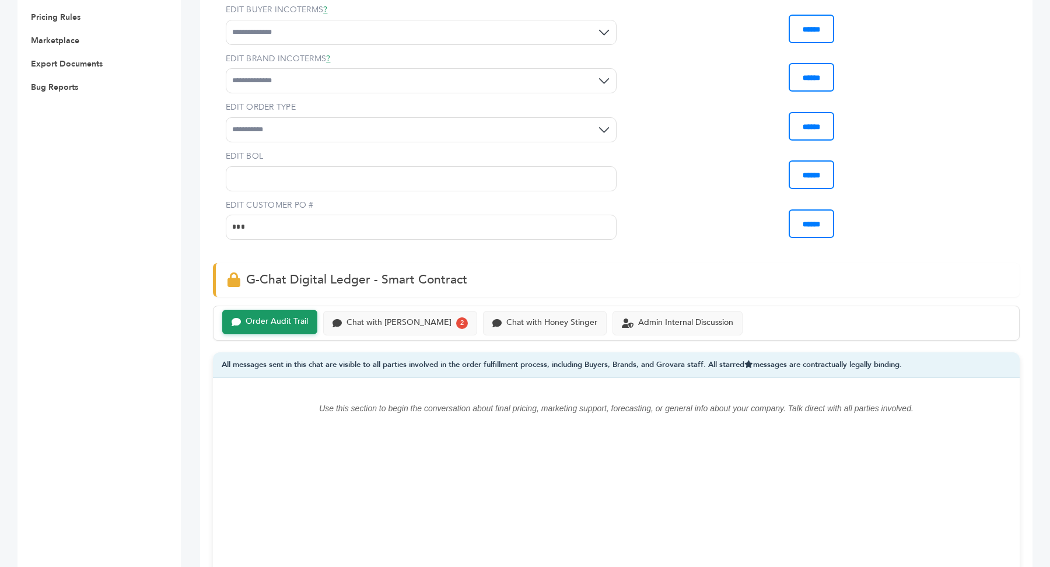
scroll to position [406, 0]
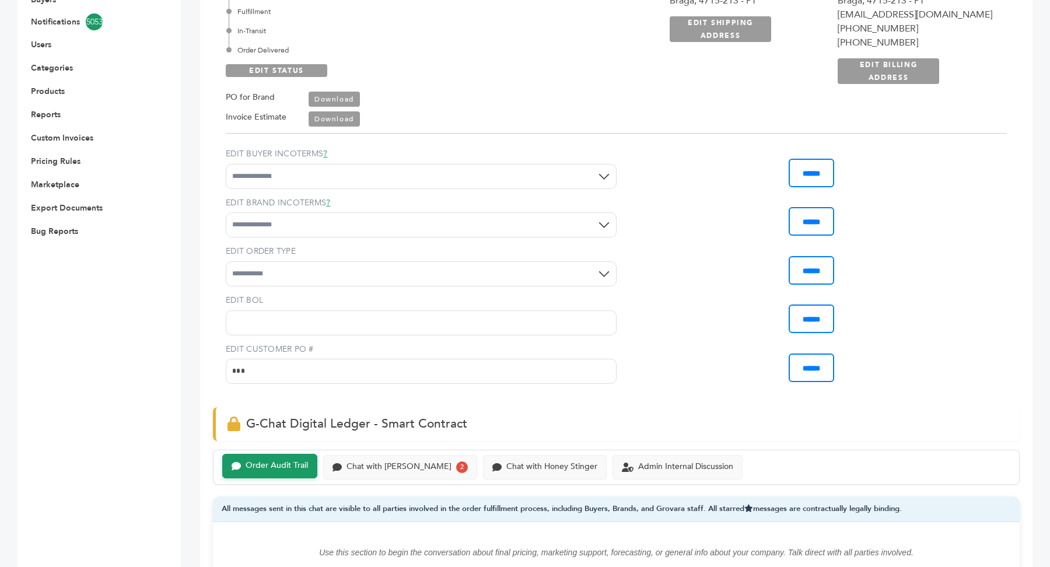
click at [445, 478] on div "Order Audit Trail Chat with [PERSON_NAME] 2 Chat with Honey Stinger Admin Inter…" at bounding box center [616, 467] width 807 height 35
click at [452, 467] on div "Chat with [PERSON_NAME]" at bounding box center [399, 466] width 105 height 10
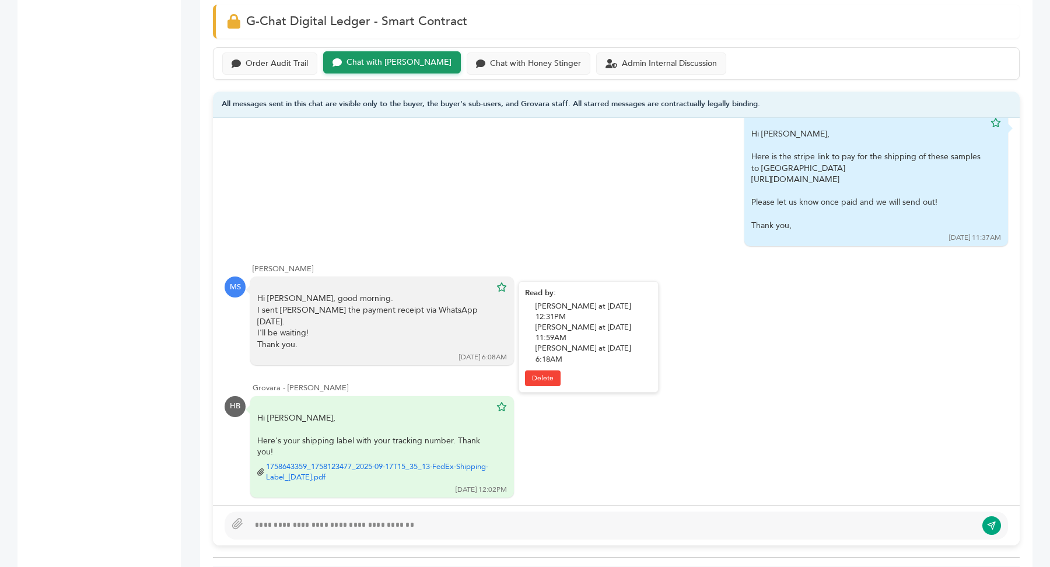
scroll to position [819, 0]
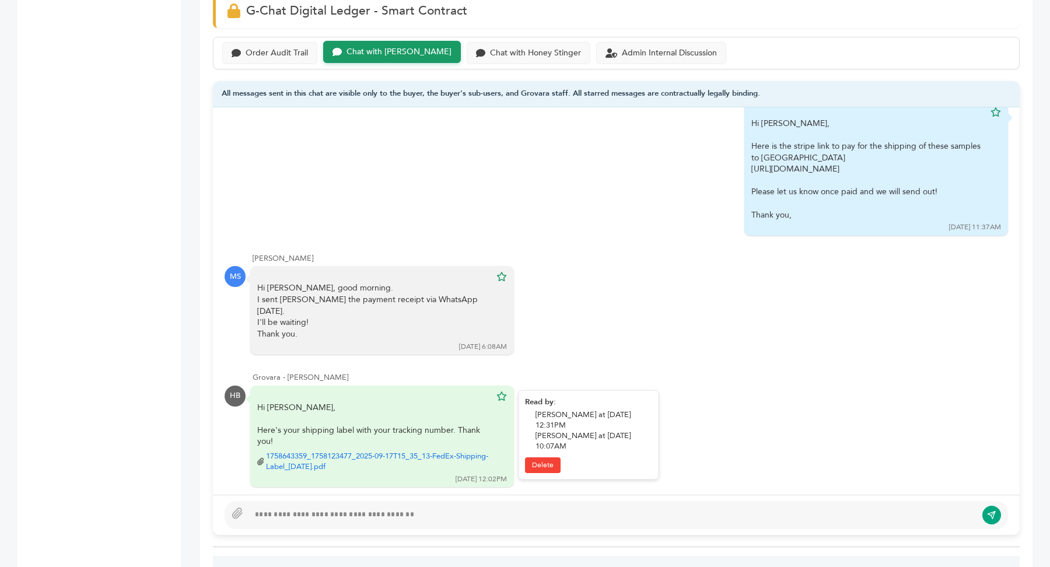
click at [363, 451] on link "1758643359_1758123477_2025-09-17T15_35_13-FedEx-Shipping-Label_[DATE].pdf" at bounding box center [378, 461] width 225 height 21
